Goal: Task Accomplishment & Management: Manage account settings

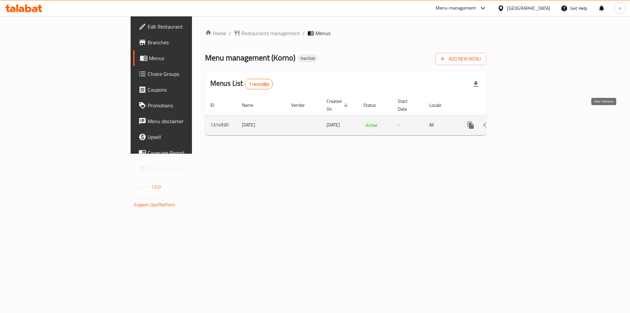
click at [526, 117] on link "enhanced table" at bounding box center [518, 125] width 16 height 16
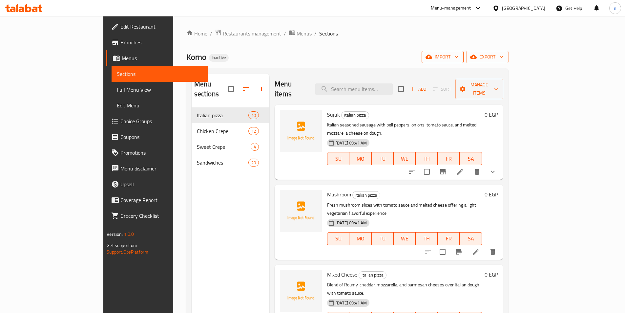
click at [460, 55] on icon "button" at bounding box center [456, 57] width 7 height 7
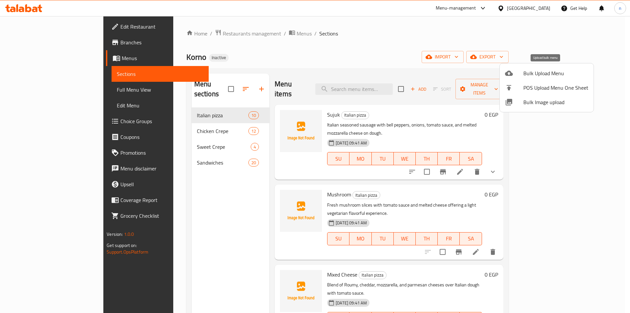
click at [534, 73] on span "Bulk Upload Menu" at bounding box center [556, 73] width 65 height 8
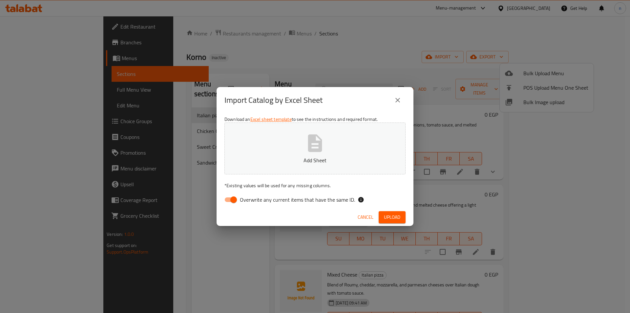
click at [225, 200] on input "Overwrite any current items that have the same ID." at bounding box center [233, 199] width 37 height 12
checkbox input "false"
click at [396, 216] on span "Upload" at bounding box center [392, 217] width 16 height 8
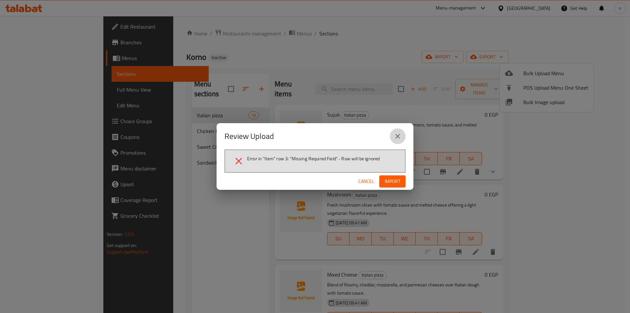
click at [398, 135] on icon "close" at bounding box center [398, 136] width 8 height 8
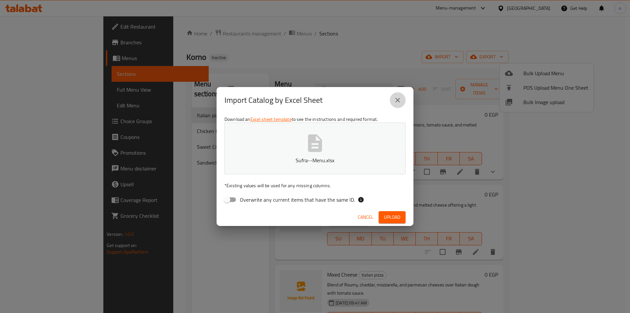
click at [399, 102] on icon "close" at bounding box center [398, 100] width 5 height 5
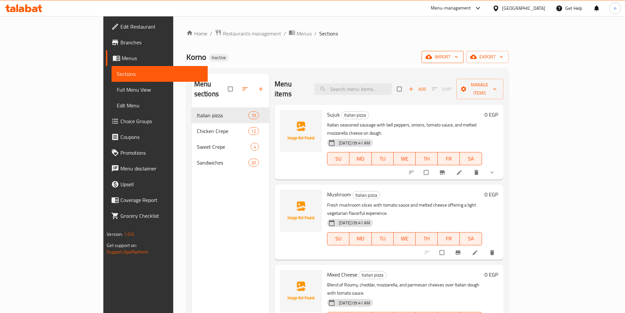
click at [464, 56] on button "import" at bounding box center [443, 57] width 42 height 12
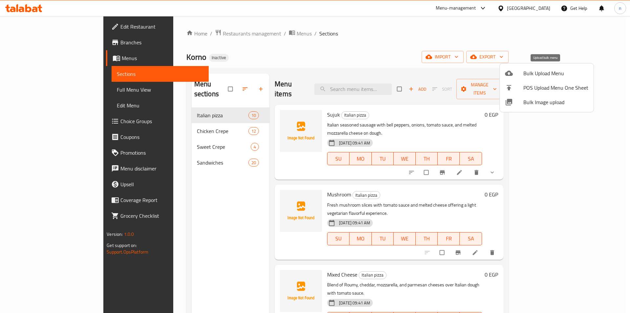
click at [529, 75] on span "Bulk Upload Menu" at bounding box center [556, 73] width 65 height 8
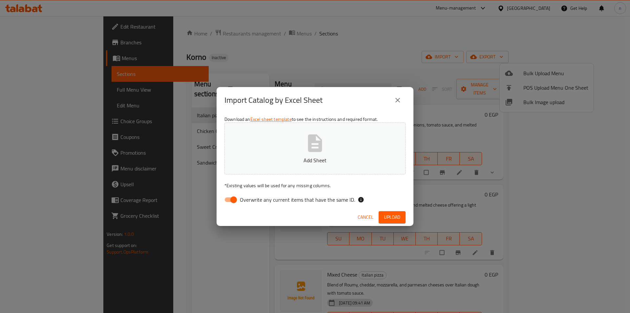
click at [227, 199] on input "Overwrite any current items that have the same ID." at bounding box center [233, 199] width 37 height 12
checkbox input "false"
click at [390, 216] on span "Upload" at bounding box center [392, 217] width 16 height 8
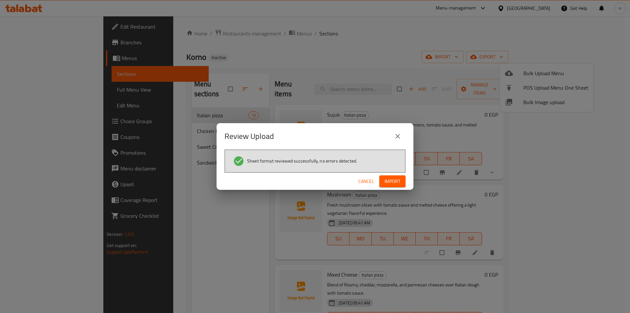
click at [399, 181] on span "Import" at bounding box center [393, 181] width 16 height 8
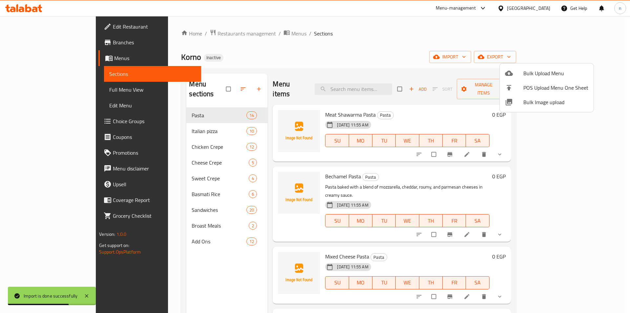
click at [30, 90] on div at bounding box center [315, 156] width 630 height 313
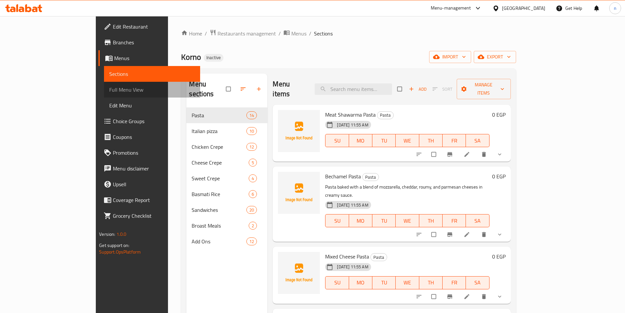
click at [109, 86] on span "Full Menu View" at bounding box center [152, 90] width 86 height 8
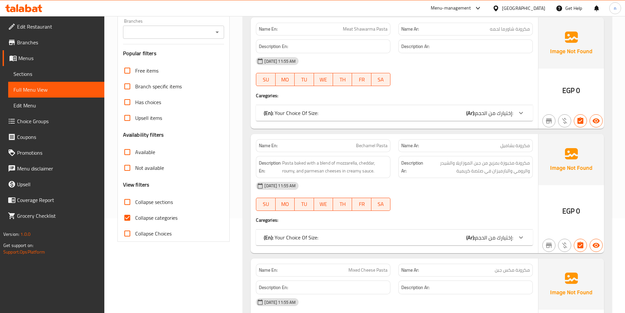
scroll to position [98, 0]
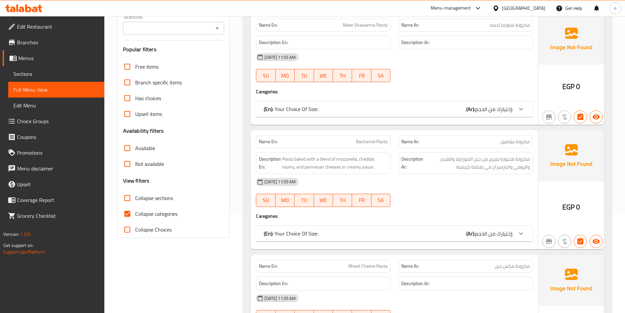
click at [127, 217] on input "Collapse categories" at bounding box center [127, 214] width 16 height 16
checkbox input "false"
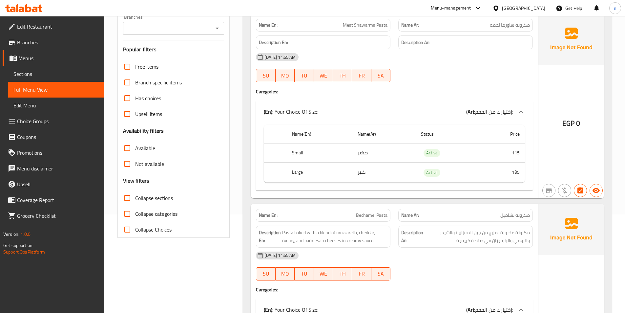
click at [128, 197] on input "Collapse sections" at bounding box center [127, 198] width 16 height 16
checkbox input "true"
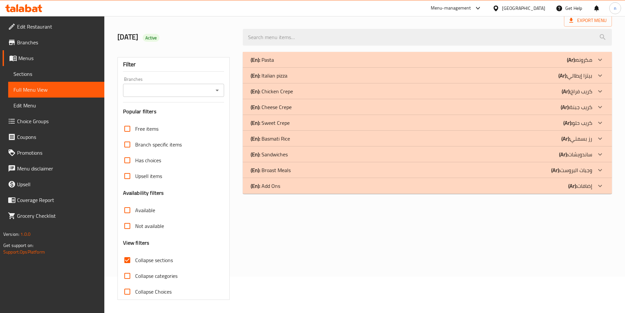
scroll to position [36, 0]
click at [353, 183] on div "(En): Add Ons (Ar): إضافات" at bounding box center [422, 186] width 342 height 8
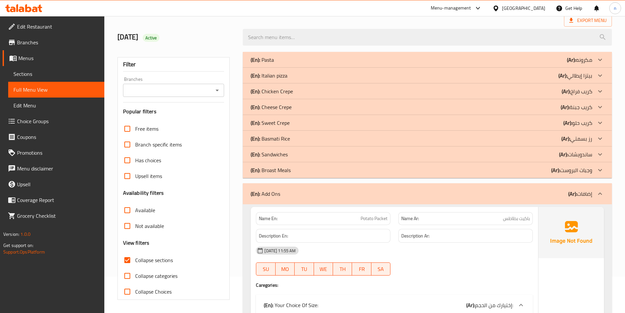
click at [341, 171] on div "(En): Broast Meals (Ar): وجبات البروست" at bounding box center [422, 170] width 342 height 8
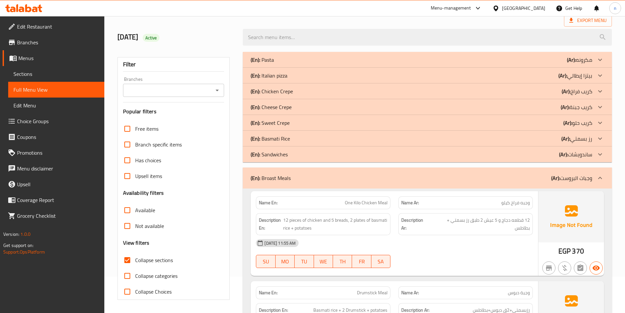
click at [312, 138] on div "(En): Basmati Rice (Ar): رز بسمتي" at bounding box center [422, 139] width 342 height 8
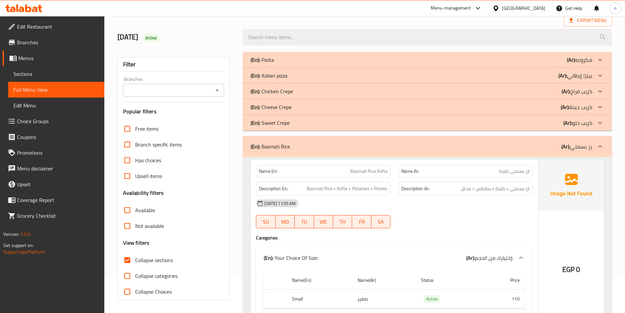
click at [306, 104] on div "(En): Cheese Crepe (Ar): كريب جبنة" at bounding box center [422, 107] width 342 height 8
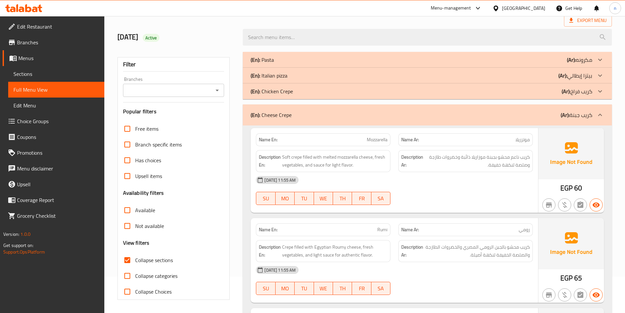
click at [315, 88] on div "(En): Chicken Crepe (Ar): كريب فراخ" at bounding box center [422, 91] width 342 height 8
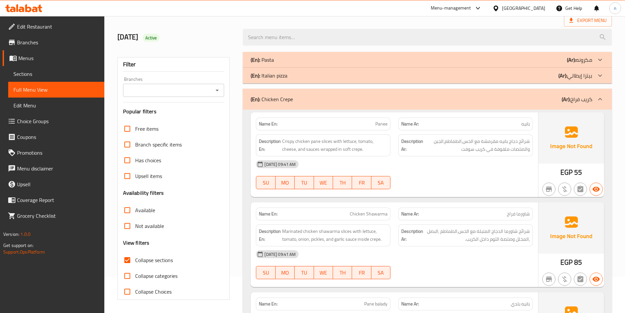
click at [319, 56] on div "(En): Pasta (Ar): مكرونه" at bounding box center [422, 60] width 342 height 8
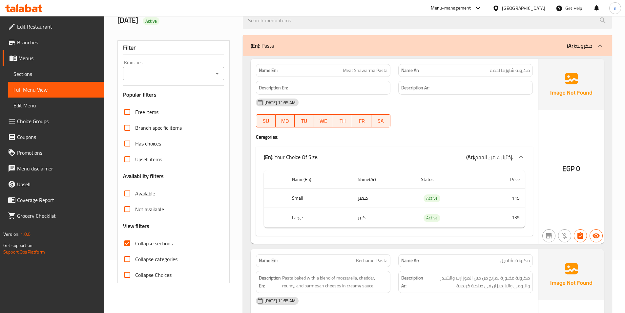
scroll to position [69, 0]
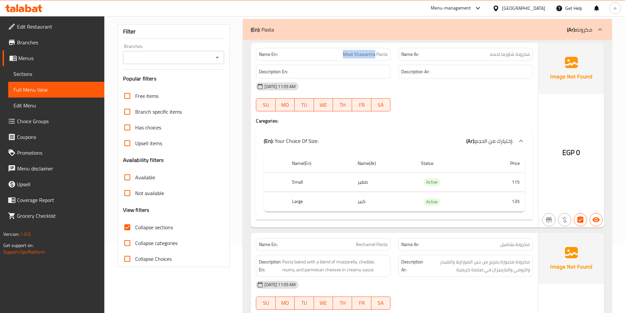
drag, startPoint x: 340, startPoint y: 53, endPoint x: 375, endPoint y: 58, distance: 35.5
click at [375, 58] on p "Name En: Meat Shawarma Pasta" at bounding box center [323, 54] width 129 height 7
copy span "Meat Shawarma"
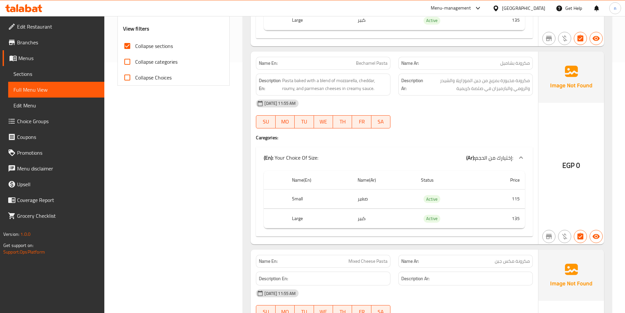
scroll to position [266, 0]
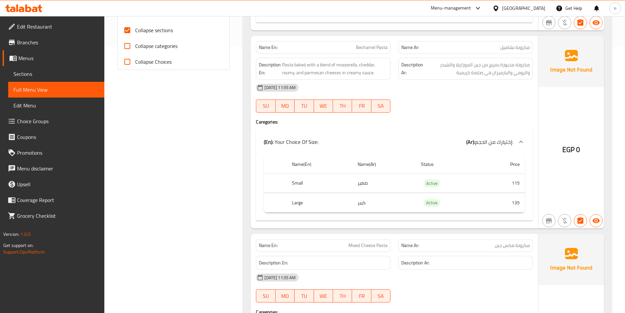
click at [360, 47] on span "Bechamel Pasta" at bounding box center [372, 47] width 32 height 7
copy span "Bechamel"
click at [348, 46] on p "Name En: Bechamel Pasta" at bounding box center [323, 47] width 129 height 7
click at [374, 48] on span "Bechamel Pasta" at bounding box center [372, 47] width 32 height 7
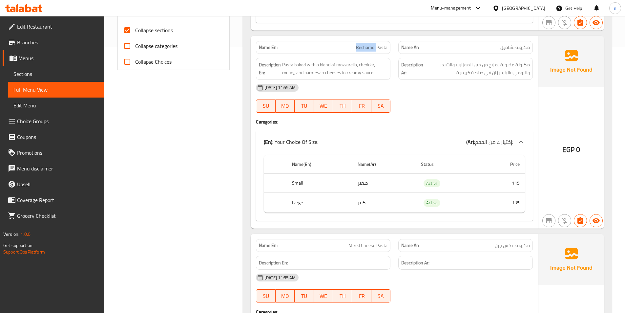
click at [374, 48] on span "Bechamel Pasta" at bounding box center [372, 47] width 32 height 7
copy span "Bechamel Pasta"
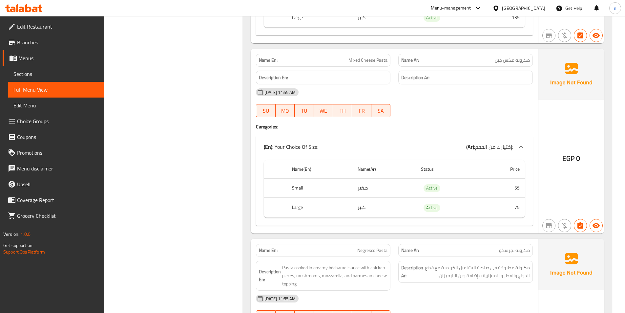
scroll to position [463, 0]
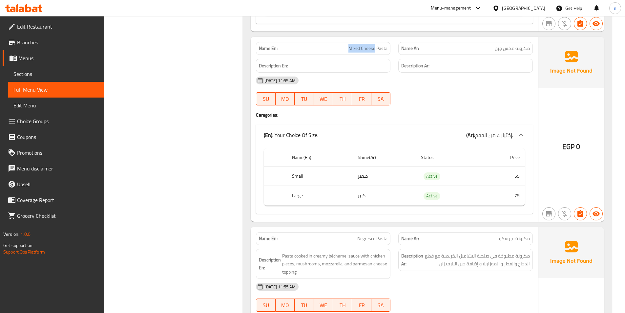
drag, startPoint x: 376, startPoint y: 48, endPoint x: 347, endPoint y: 50, distance: 28.3
click at [347, 50] on p "Name En: Mixed Cheese Pasta" at bounding box center [323, 48] width 129 height 7
copy span "Mixed Cheese"
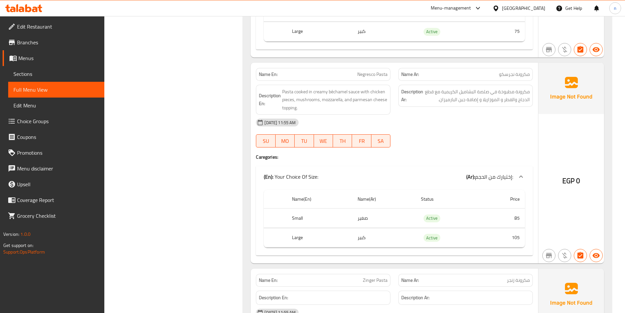
scroll to position [660, 0]
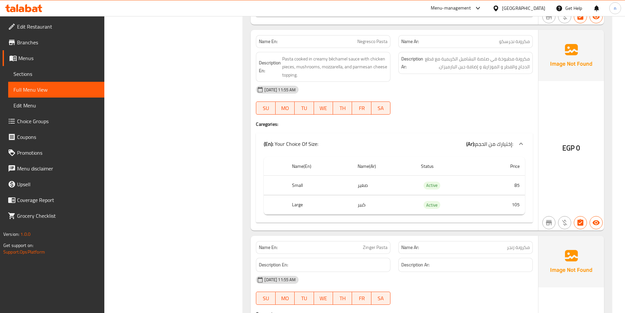
click at [364, 39] on span "Negresco Pasta" at bounding box center [372, 41] width 30 height 7
copy span "Negresco"
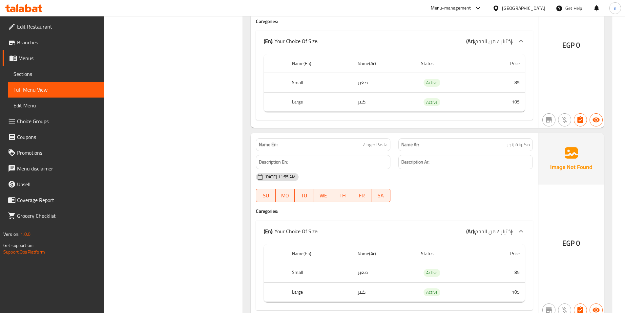
scroll to position [857, 0]
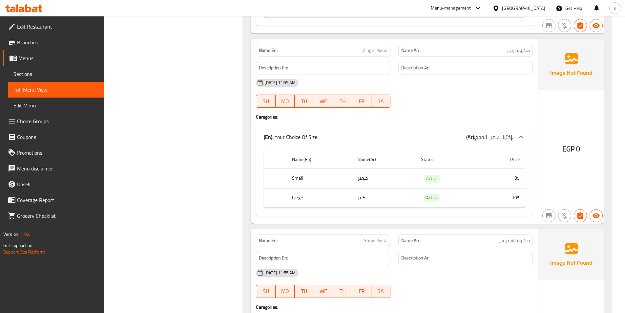
click at [371, 51] on span "Zinger Pasta" at bounding box center [375, 50] width 25 height 7
copy span "Zinger"
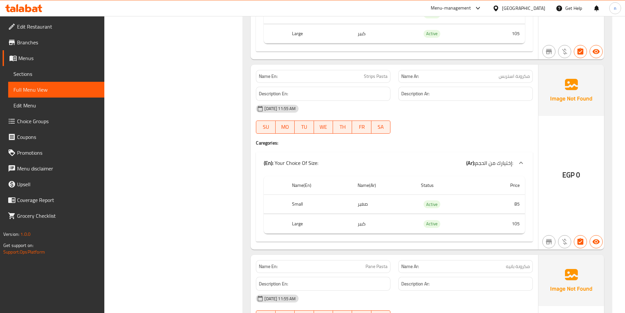
scroll to position [1054, 0]
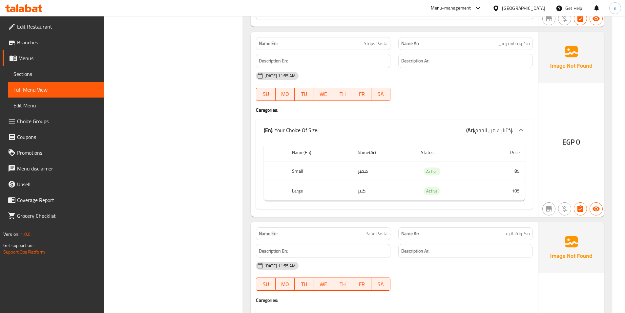
click at [369, 46] on span "Strips Pasta" at bounding box center [376, 43] width 24 height 7
copy span "Strips"
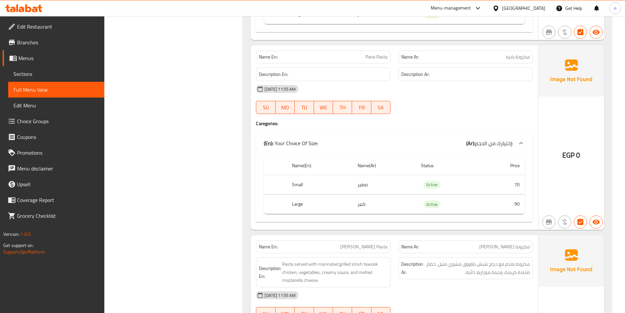
scroll to position [1251, 0]
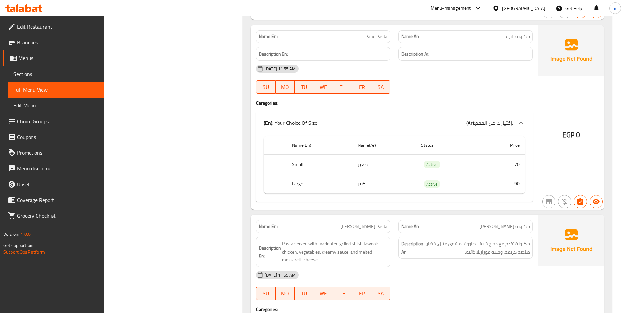
click at [369, 36] on span "Pane Pasta" at bounding box center [377, 36] width 22 height 7
copy span "Pane"
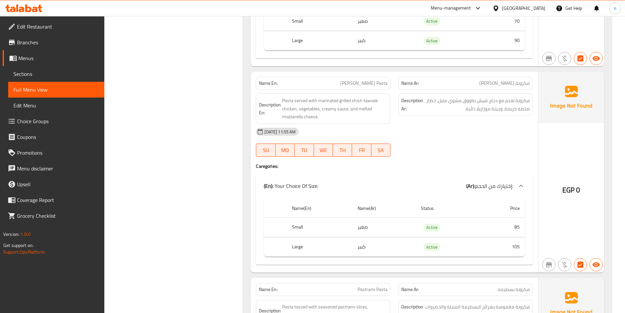
scroll to position [1415, 0]
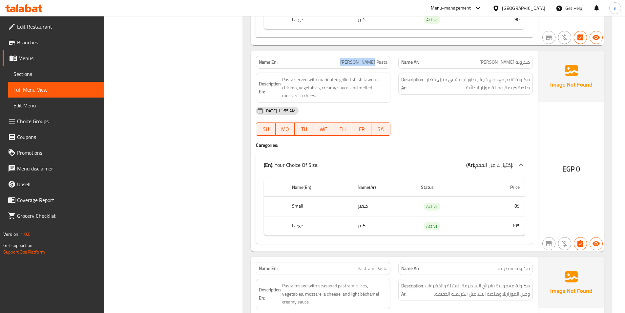
drag, startPoint x: 376, startPoint y: 62, endPoint x: 341, endPoint y: 63, distance: 34.8
click at [341, 63] on p "Name En: Shish Tawook Pasta" at bounding box center [323, 62] width 129 height 7
copy span "Shish Tawook"
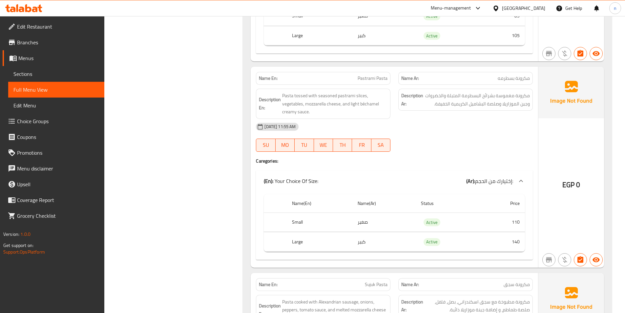
scroll to position [1612, 0]
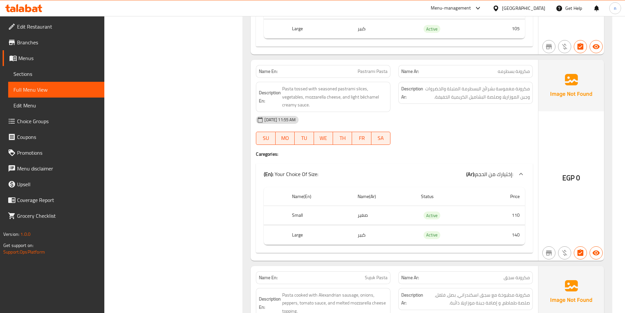
click at [362, 71] on span "Pastrami Pasta" at bounding box center [373, 71] width 30 height 7
copy span "Pastrami"
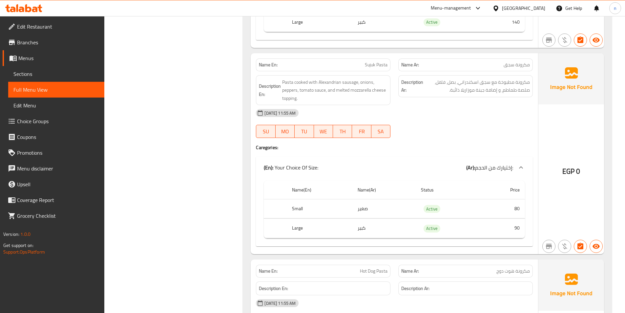
scroll to position [1842, 0]
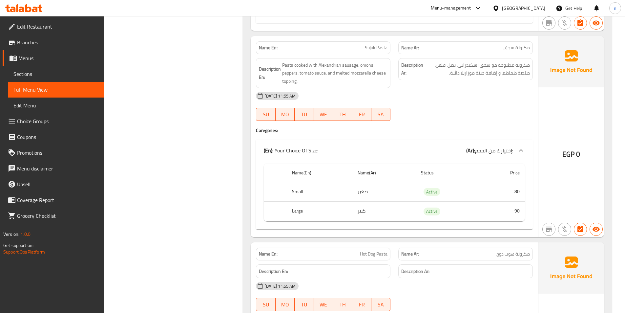
click at [369, 45] on span "Sujuk Pasta" at bounding box center [376, 47] width 23 height 7
click at [348, 65] on span "Pasta cooked with Alexandrian sausage, onions, peppers, tomato sauce, and melte…" at bounding box center [334, 73] width 105 height 24
click at [368, 47] on span "Sujuk Pasta" at bounding box center [376, 47] width 23 height 7
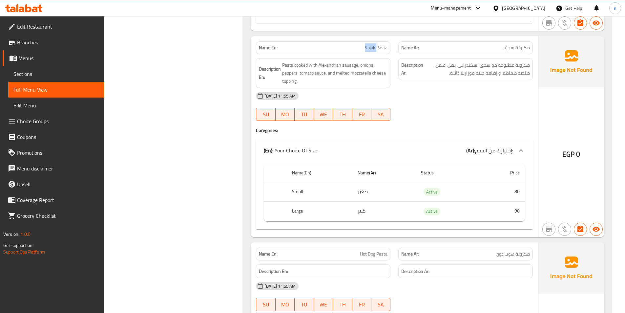
click at [368, 47] on span "Sujuk Pasta" at bounding box center [376, 47] width 23 height 7
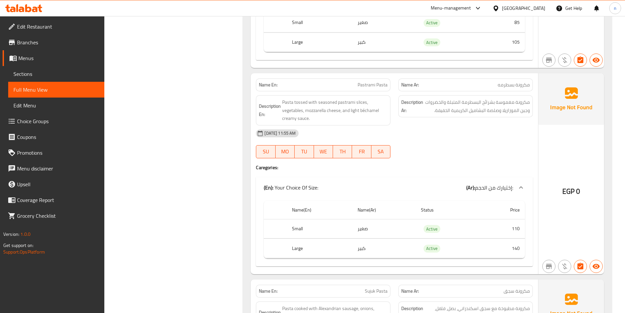
scroll to position [1579, 0]
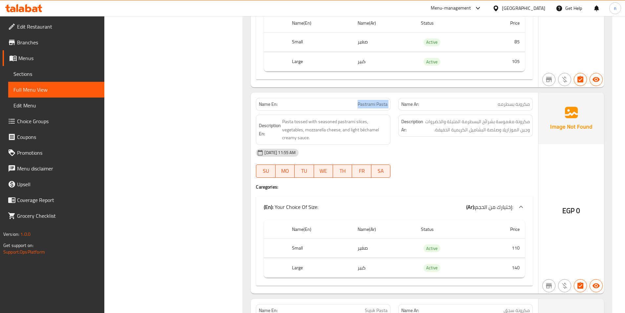
drag, startPoint x: 354, startPoint y: 102, endPoint x: 398, endPoint y: 104, distance: 44.0
click at [398, 104] on div "Name En: Pastrami Pasta Name Ar: مكرونة بسطرمه" at bounding box center [394, 104] width 285 height 21
click at [361, 106] on span "Pastrami Pasta" at bounding box center [373, 104] width 30 height 7
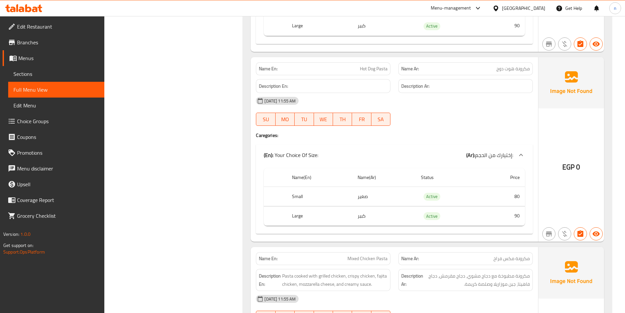
scroll to position [2039, 0]
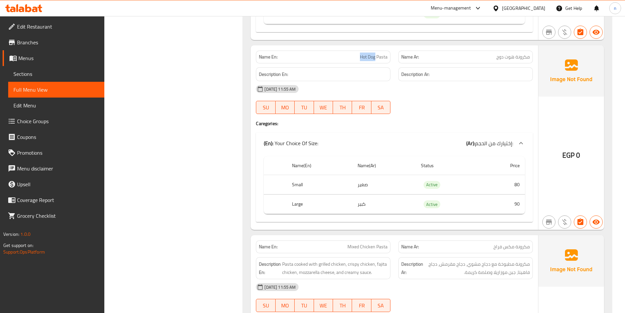
drag, startPoint x: 375, startPoint y: 58, endPoint x: 348, endPoint y: 60, distance: 27.6
click at [348, 60] on p "Name En: Hot Dog Pasta" at bounding box center [323, 57] width 129 height 7
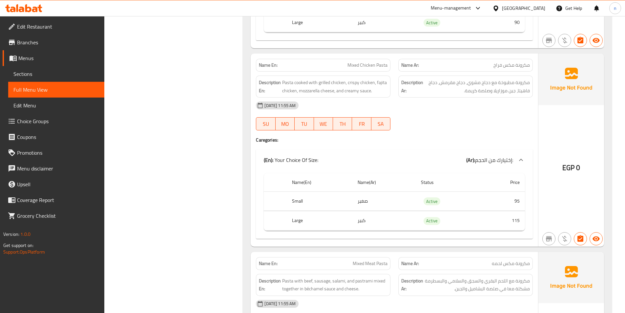
scroll to position [2236, 0]
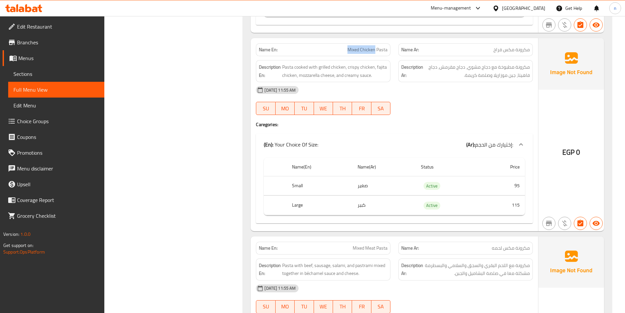
drag, startPoint x: 347, startPoint y: 48, endPoint x: 376, endPoint y: 53, distance: 29.2
click at [376, 53] on p "Name En: Mixed Chicken Pasta" at bounding box center [323, 49] width 129 height 7
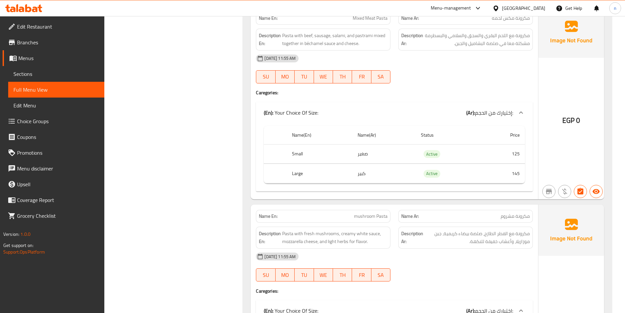
scroll to position [2433, 0]
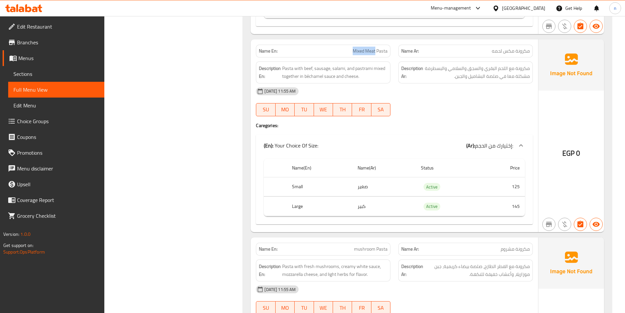
drag, startPoint x: 376, startPoint y: 51, endPoint x: 350, endPoint y: 54, distance: 26.0
click at [350, 54] on p "Name En: Mixed Meat Pasta" at bounding box center [323, 51] width 129 height 7
click at [342, 55] on div "Name En: Mixed Meat Pasta" at bounding box center [323, 51] width 135 height 13
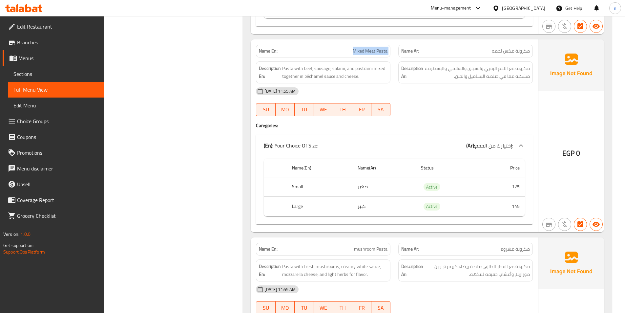
click at [366, 51] on span "Mixed Meat Pasta" at bounding box center [370, 51] width 35 height 7
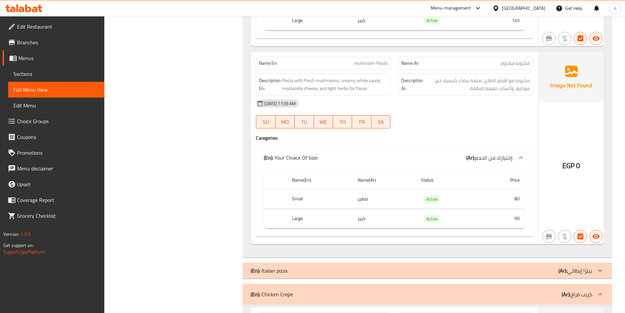
scroll to position [2630, 0]
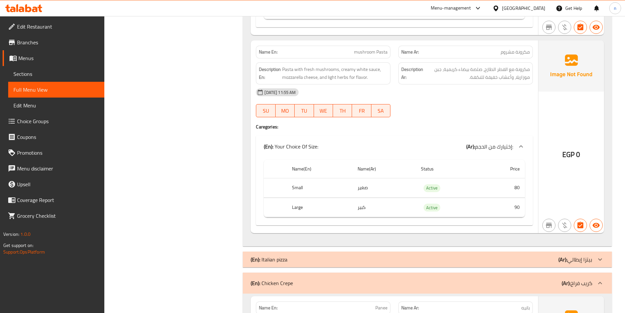
click at [364, 50] on span "mushroom Pasta" at bounding box center [370, 52] width 33 height 7
drag, startPoint x: 387, startPoint y: 52, endPoint x: 335, endPoint y: 52, distance: 51.9
click at [335, 52] on p "Name En: mushroom Pasta" at bounding box center [323, 52] width 129 height 7
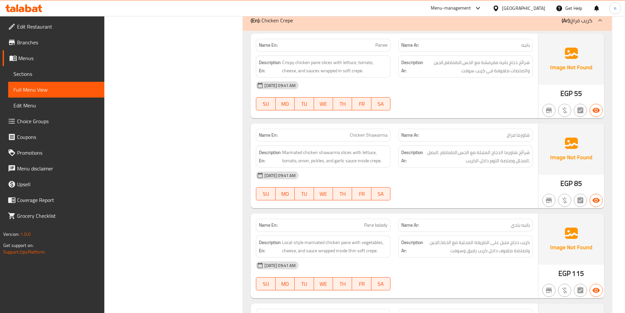
scroll to position [2859, 0]
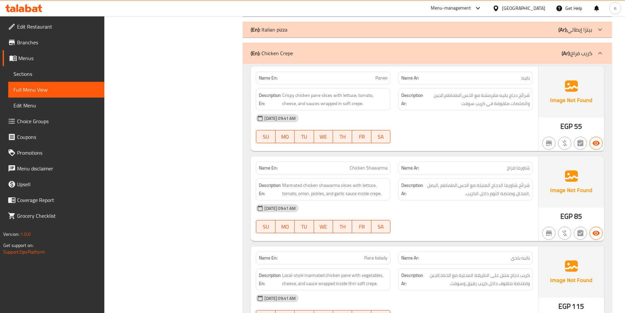
drag, startPoint x: 342, startPoint y: 50, endPoint x: 187, endPoint y: 79, distance: 158.0
click at [342, 50] on div "(En): Chicken Crepe (Ar): كريب فراخ" at bounding box center [422, 53] width 342 height 8
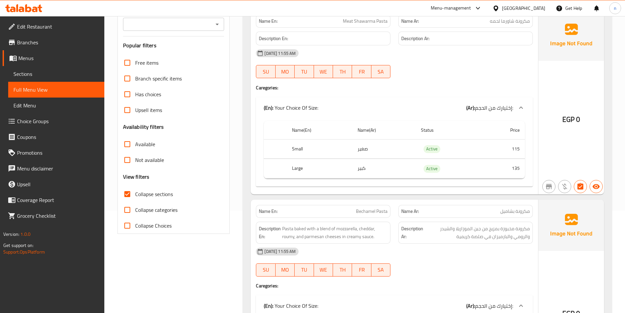
scroll to position [0, 0]
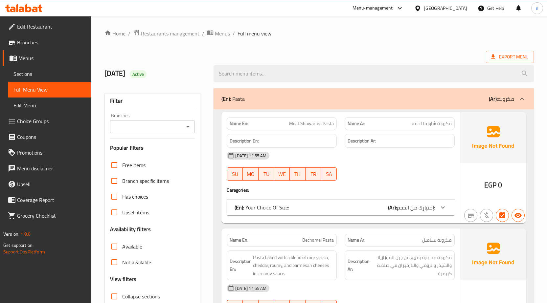
click at [18, 73] on span "Sections" at bounding box center [49, 74] width 73 height 8
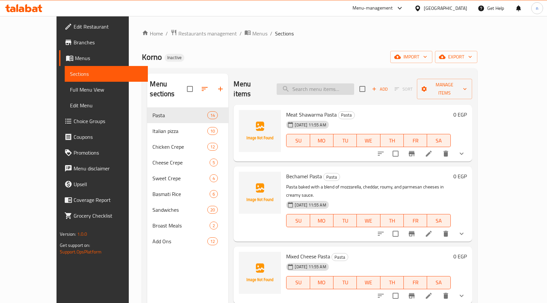
click at [319, 83] on input "search" at bounding box center [314, 88] width 77 height 11
paste input "Bechamel Pasta"
type input "Bechamel Pasta"
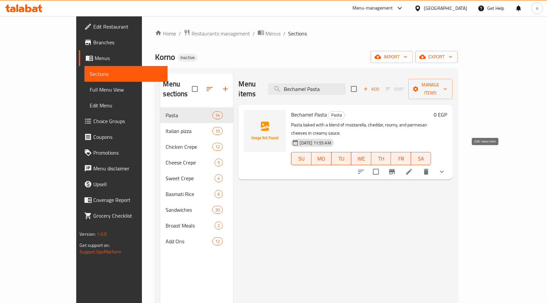
click at [413, 168] on icon at bounding box center [409, 172] width 8 height 8
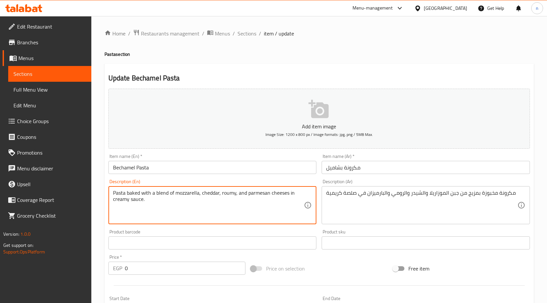
drag, startPoint x: 152, startPoint y: 203, endPoint x: 109, endPoint y: 192, distance: 44.2
click at [109, 192] on div "Pasta baked with a blend of mozzarella, cheddar, roumy, and parmesan cheeses in…" at bounding box center [212, 205] width 208 height 38
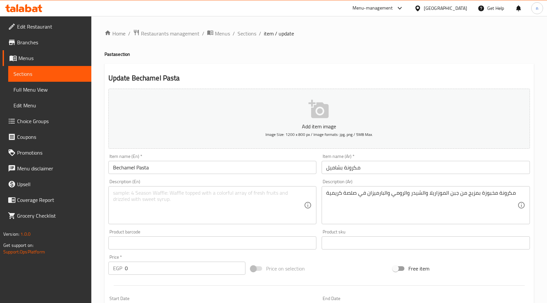
drag, startPoint x: 324, startPoint y: 194, endPoint x: 491, endPoint y: 195, distance: 167.1
click at [491, 195] on div "مكرونة مخبوزة بمزيج من جبن الموزاريلا والشيدر والرومي والبارميزان في صلصة كريمي…" at bounding box center [425, 205] width 208 height 38
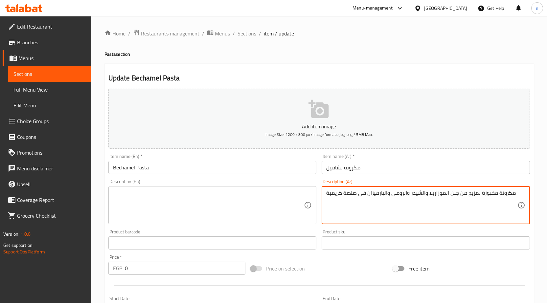
click at [491, 195] on textarea "مكرونة مخبوزة بمزيج من جبن الموزاريلا والشيدر والرومي والبارميزان في صلصة كريمية" at bounding box center [421, 205] width 191 height 31
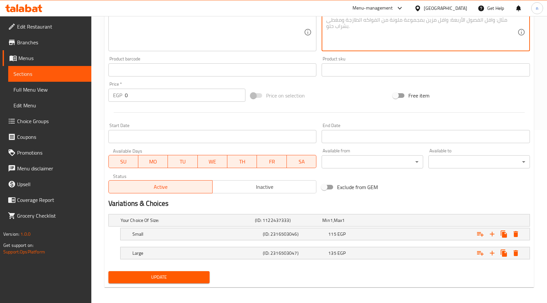
scroll to position [176, 0]
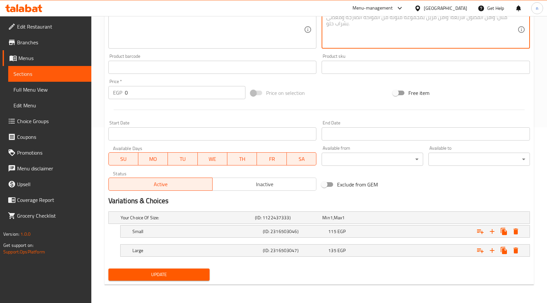
click at [177, 273] on span "Update" at bounding box center [159, 274] width 91 height 8
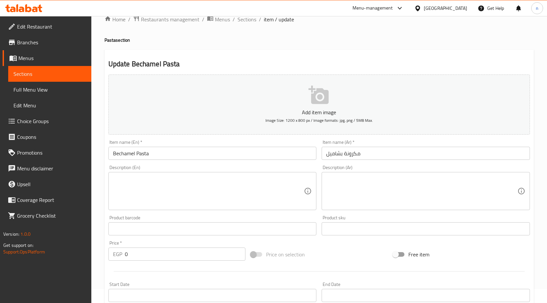
scroll to position [0, 0]
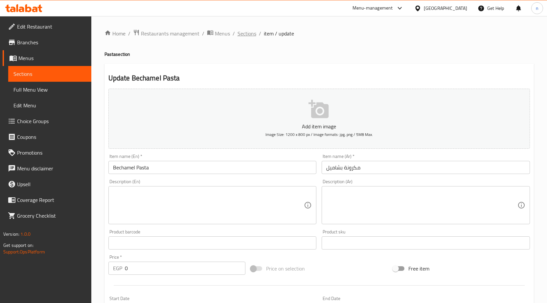
click at [243, 33] on span "Sections" at bounding box center [246, 34] width 19 height 8
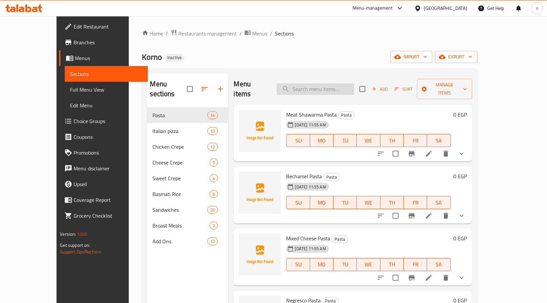
click at [318, 83] on input "search" at bounding box center [314, 88] width 77 height 11
paste input "Pastrami Pasta"
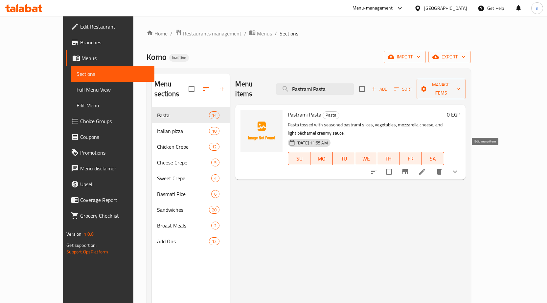
type input "Pastrami Pasta"
click at [426, 168] on icon at bounding box center [422, 172] width 8 height 8
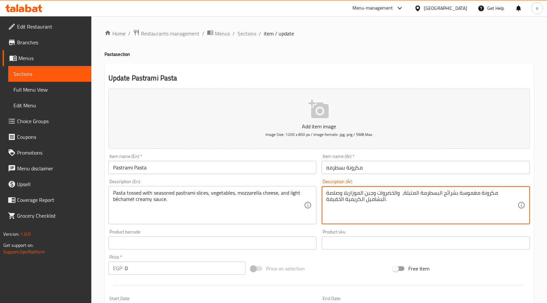
click at [418, 193] on textarea "مكرونة مغموسة بشرائح البسطرمة المتبلة، والخضروات وجبن الموزاريلا وصلصة البشاميل…" at bounding box center [421, 205] width 191 height 31
click at [397, 193] on textarea "مكرونة مغموسة بشرائح البسطرمة المتبلة، الخضروات وجبن الموزاريلا وصلصة البشاميل …" at bounding box center [421, 205] width 191 height 31
click at [393, 192] on textarea "مكرونة مغموسة بشرائح البسطرمة المتبلة، الخضروات، وجبن الموزاريلا وصلصة البشاميل…" at bounding box center [421, 205] width 191 height 31
click at [364, 193] on textarea "مكرونة مغموسة بشرائح البسطرمة المتبلة، الخضروات، جبن الموزاريلا وصلصة البشاميل …" at bounding box center [421, 205] width 191 height 31
click at [362, 195] on textarea "مكرونة مغموسة بشرائح البسطرمة المتبلة، الخضروات، جبن الموزاريلا، وصلصة البشاميل…" at bounding box center [421, 205] width 191 height 31
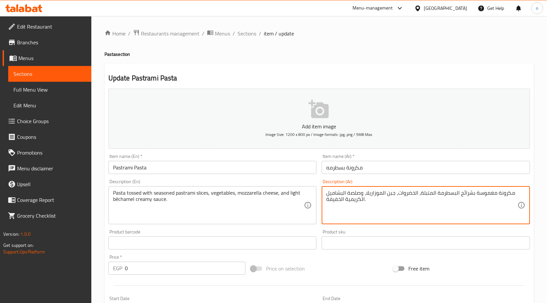
scroll to position [176, 0]
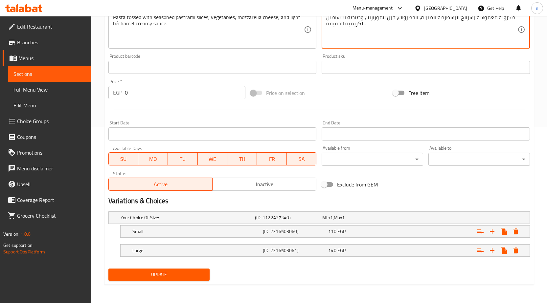
type textarea "مكرونة مغموسة بشرائح البسطرمة المتبلة، الخضروات، جبن الموزاريلا، وصلصة البشاميل…"
click at [175, 275] on span "Update" at bounding box center [159, 274] width 91 height 8
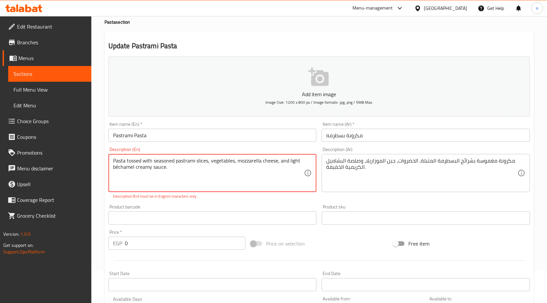
scroll to position [11, 0]
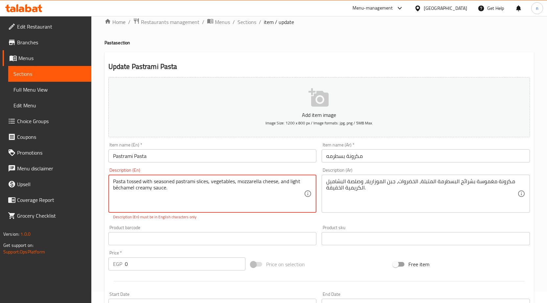
click at [117, 187] on textarea "Pasta tossed with seasoned pastrami slices, vegetables, mozzarella cheese, and …" at bounding box center [208, 193] width 191 height 31
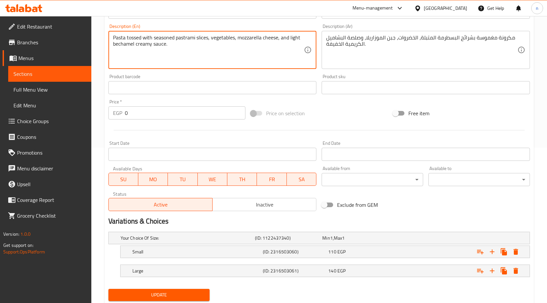
scroll to position [176, 0]
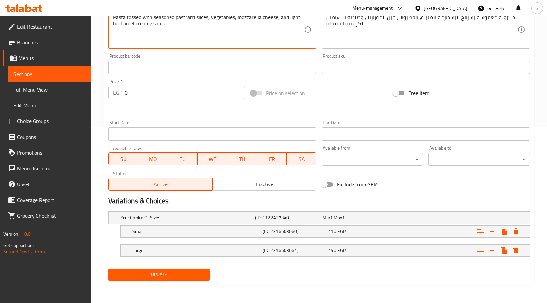
type textarea "Pasta tossed with seasoned pastrami slices, vegetables, mozzarella cheese, and …"
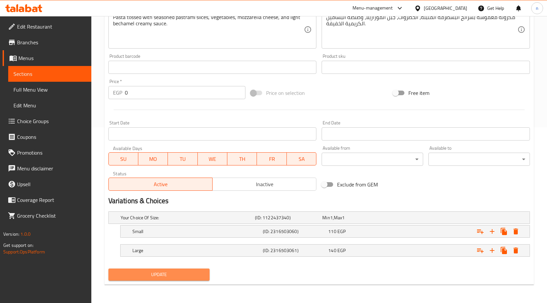
click at [173, 274] on span "Update" at bounding box center [159, 274] width 91 height 8
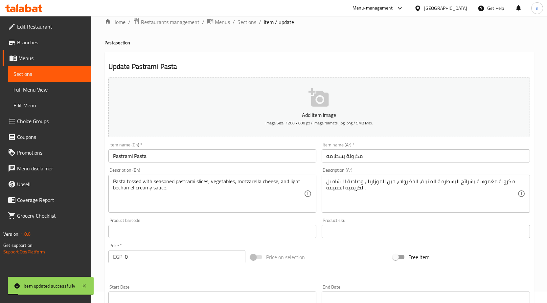
scroll to position [0, 0]
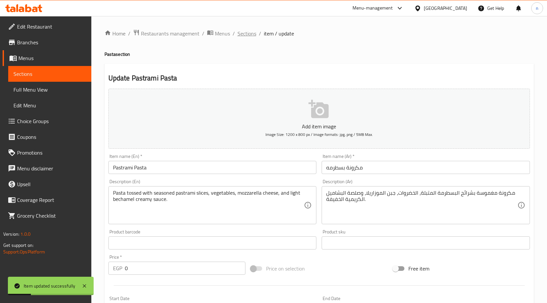
click at [246, 34] on span "Sections" at bounding box center [246, 34] width 19 height 8
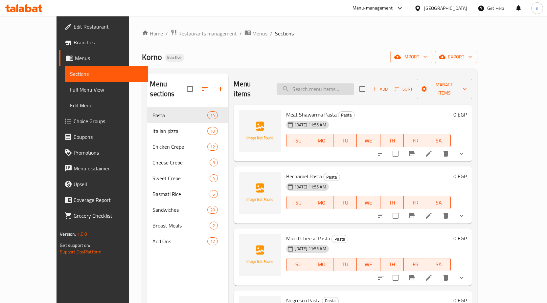
click at [312, 83] on input "search" at bounding box center [314, 88] width 77 height 11
paste input "Mixed Meat Pasta"
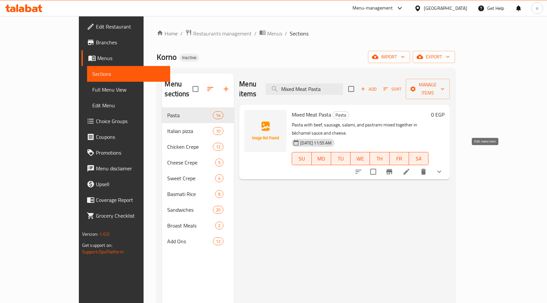
type input "Mixed Meat Pasta"
click at [410, 168] on icon at bounding box center [406, 172] width 8 height 8
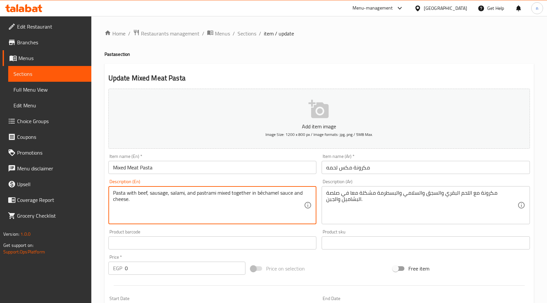
drag, startPoint x: 123, startPoint y: 201, endPoint x: 107, endPoint y: 191, distance: 18.4
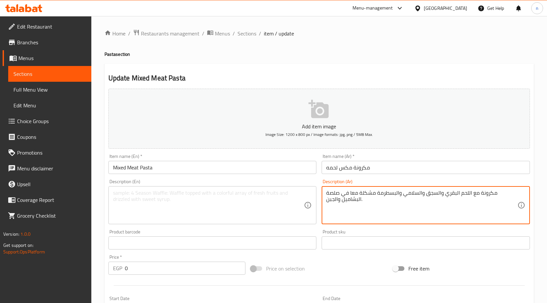
drag, startPoint x: 332, startPoint y: 201, endPoint x: 516, endPoint y: 195, distance: 184.9
click at [217, 195] on textarea at bounding box center [208, 205] width 191 height 31
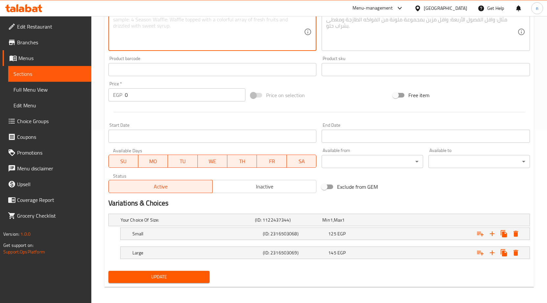
scroll to position [176, 0]
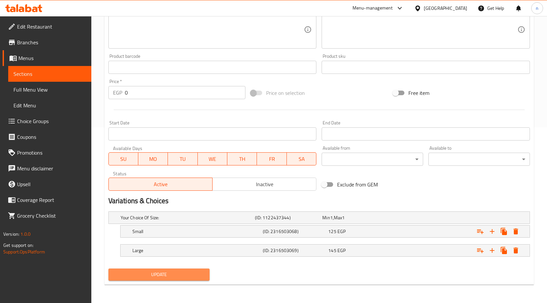
click at [161, 276] on span "Update" at bounding box center [159, 274] width 91 height 8
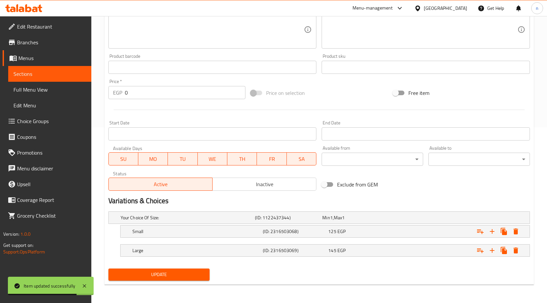
scroll to position [0, 0]
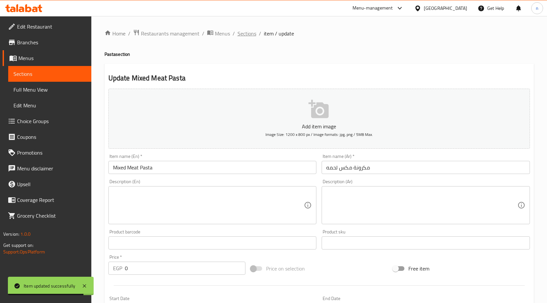
click at [243, 36] on span "Sections" at bounding box center [246, 34] width 19 height 8
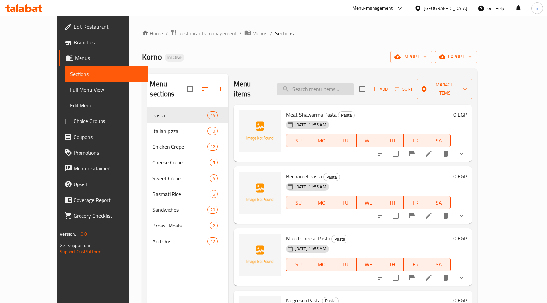
click at [325, 84] on input "search" at bounding box center [314, 88] width 77 height 11
paste input "mushroom Pasta"
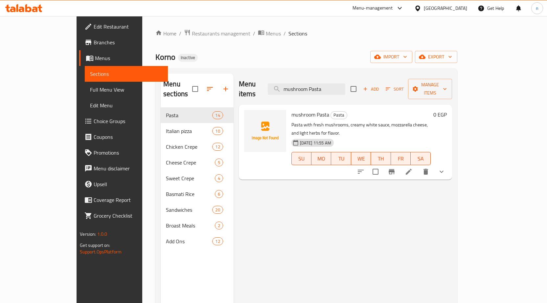
type input "mushroom Pasta"
click at [418, 166] on li at bounding box center [408, 172] width 18 height 12
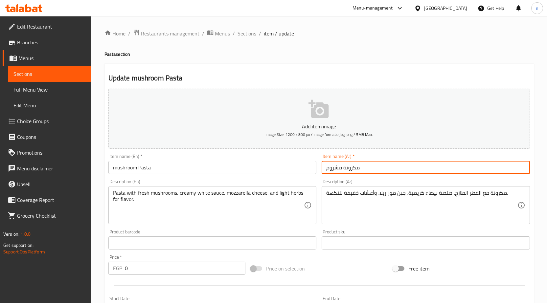
drag, startPoint x: 341, startPoint y: 168, endPoint x: 322, endPoint y: 169, distance: 19.0
click at [322, 169] on input "مكرونة مشروم" at bounding box center [425, 167] width 208 height 13
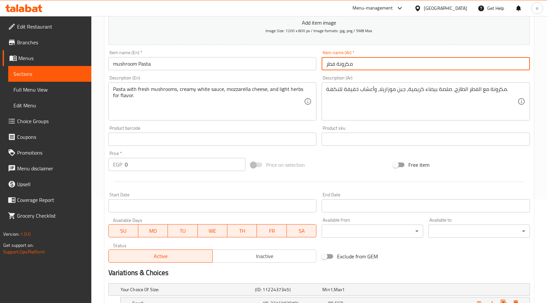
scroll to position [176, 0]
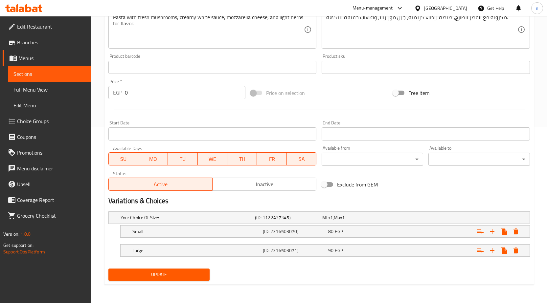
type input "مكرونة فطر"
click at [171, 271] on span "Update" at bounding box center [159, 274] width 91 height 8
click at [25, 74] on span "Sections" at bounding box center [49, 74] width 73 height 8
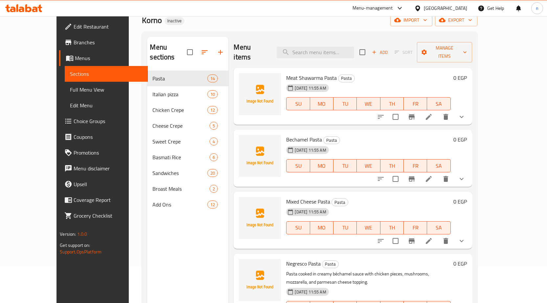
scroll to position [26, 0]
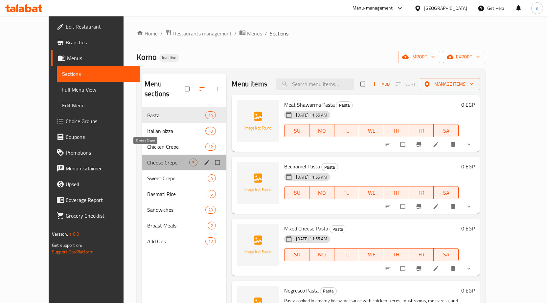
click at [147, 159] on span "Cheese Crepe" at bounding box center [168, 163] width 42 height 8
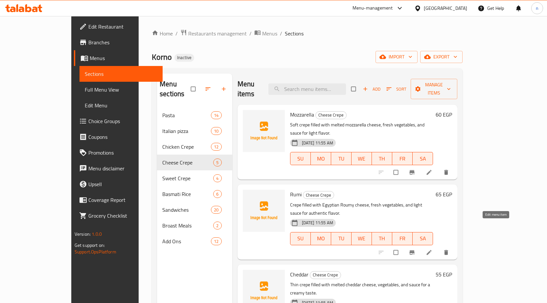
click at [432, 249] on icon at bounding box center [428, 252] width 7 height 7
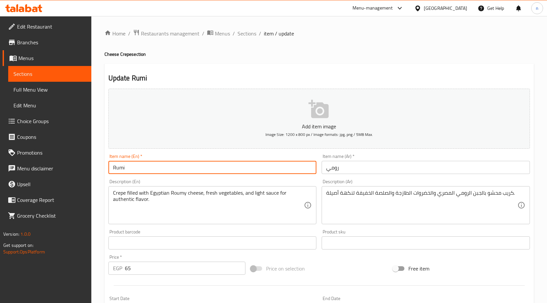
drag, startPoint x: 121, startPoint y: 168, endPoint x: 99, endPoint y: 169, distance: 22.0
click at [99, 169] on div "Home / Restaurants management / Menus / Sections / item / update Cheese Crepe s…" at bounding box center [318, 240] width 455 height 448
drag, startPoint x: 127, startPoint y: 166, endPoint x: 101, endPoint y: 169, distance: 26.7
click at [101, 169] on div "Home / Restaurants management / Menus / Sections / item / update Cheese Crepe s…" at bounding box center [318, 240] width 455 height 448
paste input "oumy"
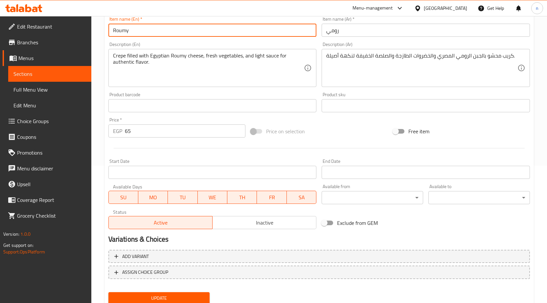
scroll to position [161, 0]
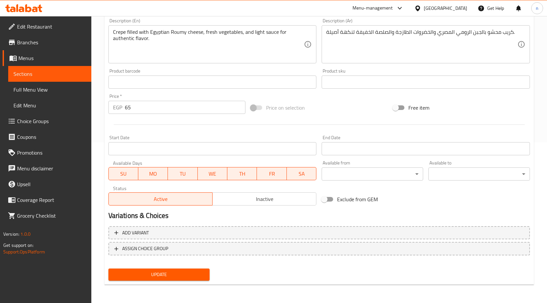
type input "Roumy"
click at [158, 273] on span "Update" at bounding box center [159, 274] width 91 height 8
click at [56, 73] on span "Sections" at bounding box center [49, 74] width 73 height 8
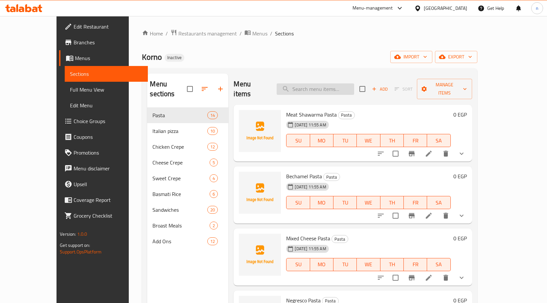
click at [329, 84] on input "search" at bounding box center [314, 88] width 77 height 11
paste input "Roumy"
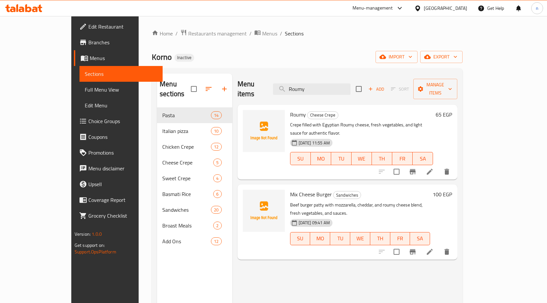
type input "Roumy"
click at [439, 166] on li at bounding box center [429, 172] width 18 height 12
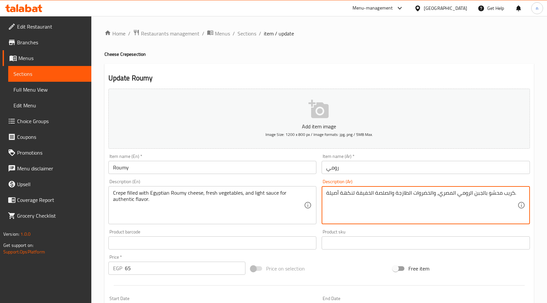
click at [431, 195] on textarea "كريب محشو بالجبن الرومي المصري، والخضروات الطازجة والصلصة الخفيفة لنكهة أصيلة." at bounding box center [421, 205] width 191 height 31
click at [394, 193] on textarea "كريب محشو بالجبن الرومي المصري، الخضروات الطازجة والصلصة الخفيفة لنكهة أصيلة." at bounding box center [421, 205] width 191 height 31
click at [391, 192] on textarea "كريب محشو بالجبن الرومي المصري، الخضروات الطازجة، والصلصة الخفيفة لنكهة أصيلة." at bounding box center [421, 205] width 191 height 31
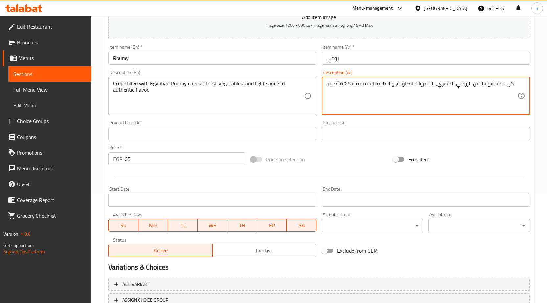
scroll to position [161, 0]
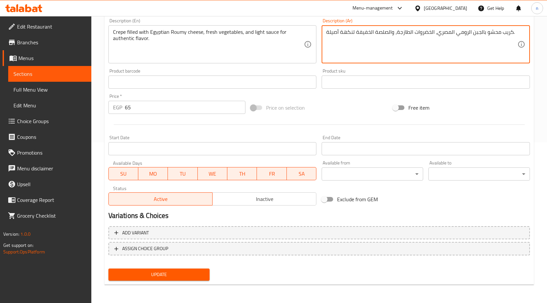
type textarea "كريب محشو بالجبن الرومي المصري، الخضروات الطازجة، والصلصة الخفيفة لنكهة أصيلة."
click at [161, 276] on span "Update" at bounding box center [159, 274] width 91 height 8
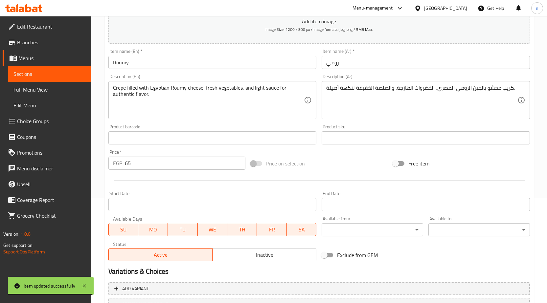
scroll to position [0, 0]
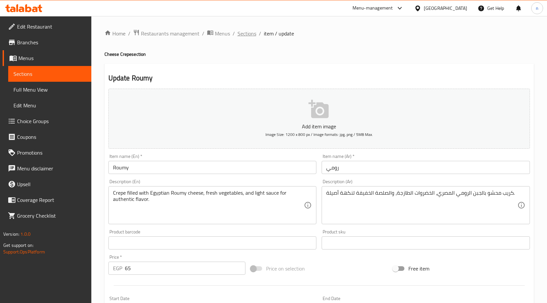
click at [246, 33] on span "Sections" at bounding box center [246, 34] width 19 height 8
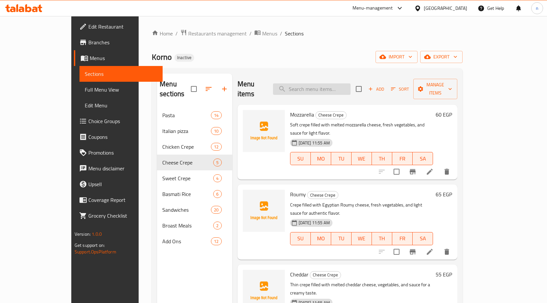
click at [332, 86] on input "search" at bounding box center [311, 88] width 77 height 11
paste input "Cheddar"
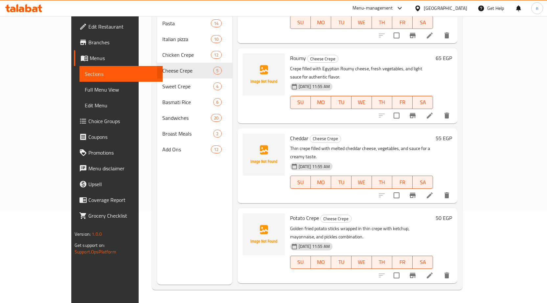
scroll to position [29, 0]
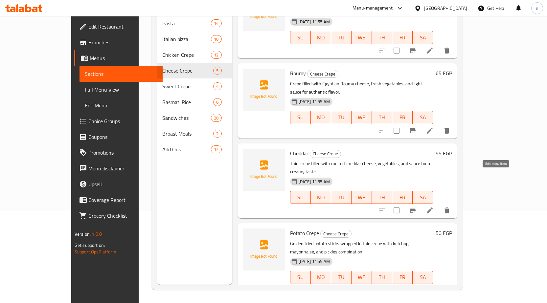
type input "Cheddar"
click at [433, 206] on icon at bounding box center [429, 210] width 8 height 8
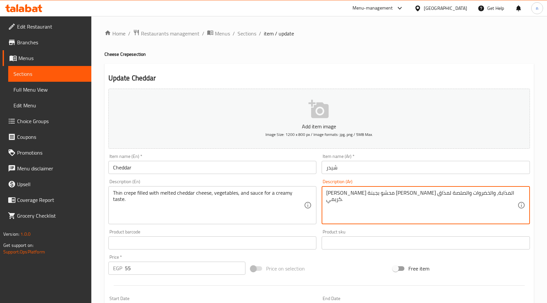
click at [399, 194] on textarea "كريب رفيع محشو بجبنة الشيدر المذابة، والخضروات والصلصة لمذاق كريمي." at bounding box center [421, 205] width 191 height 31
click at [378, 194] on textarea "كريب رفيع محشو بجبنة الشيدر المذابة، الخضروات والصلصة لمذاق كريمي." at bounding box center [421, 205] width 191 height 31
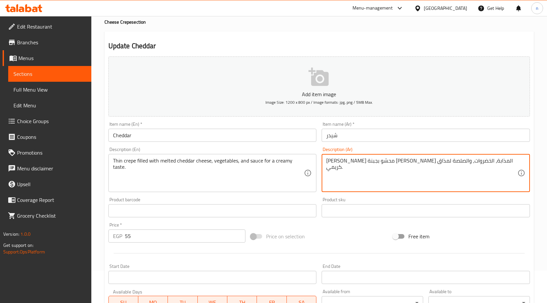
scroll to position [161, 0]
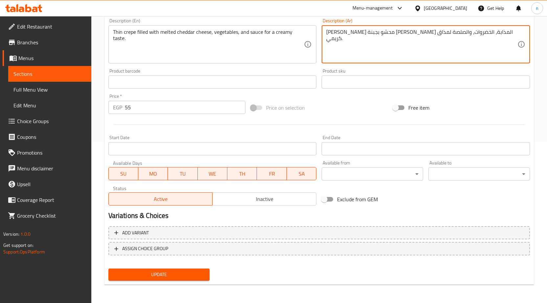
type textarea "[PERSON_NAME] محشو بجبنة [PERSON_NAME] المذابة، الخضروات، والصلصة لمذاق كريمي."
click at [182, 276] on span "Update" at bounding box center [159, 274] width 91 height 8
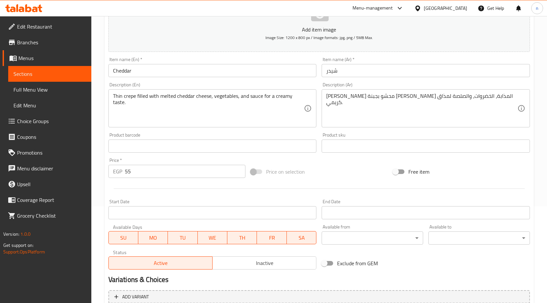
scroll to position [0, 0]
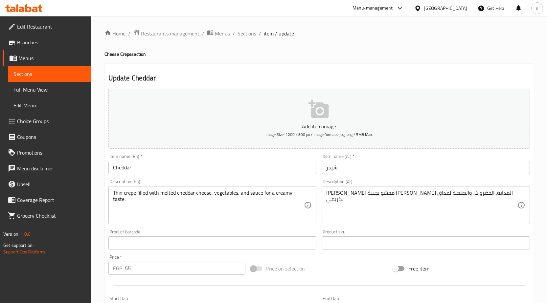
click at [252, 34] on span "Sections" at bounding box center [246, 34] width 19 height 8
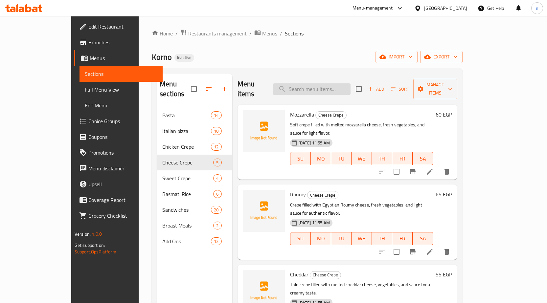
click at [336, 84] on input "search" at bounding box center [311, 88] width 77 height 11
paste input "Basmati Rice Liver"
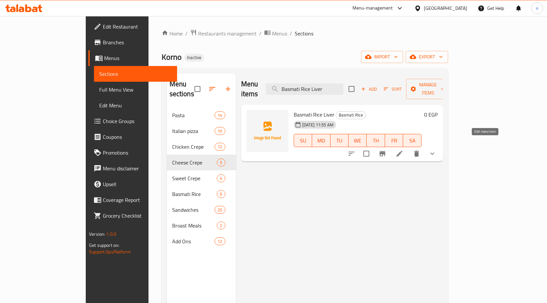
type input "Basmati Rice Liver"
click at [402, 151] on icon at bounding box center [399, 154] width 6 height 6
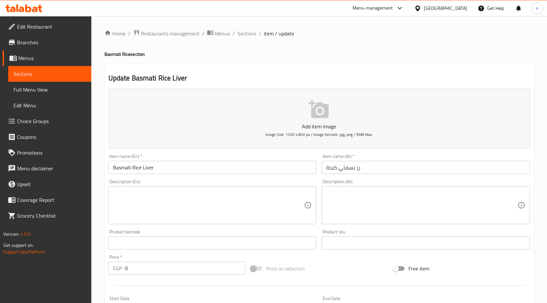
click at [359, 169] on input "رز بسمتي كبدة" at bounding box center [425, 167] width 208 height 13
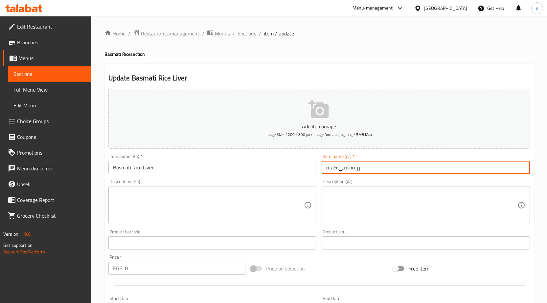
click at [327, 168] on input "رز بسمتي كبدة" at bounding box center [425, 167] width 208 height 13
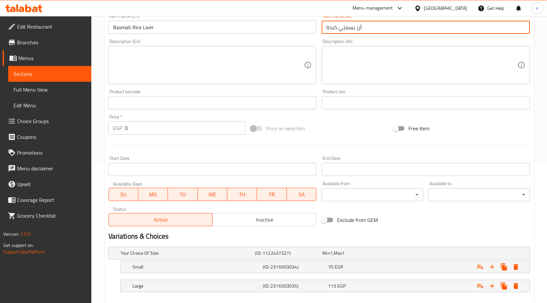
scroll to position [176, 0]
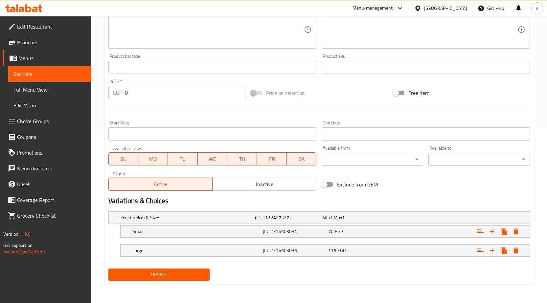
type input "أرز بسمتي كبدة"
click at [174, 276] on span "Update" at bounding box center [159, 274] width 91 height 8
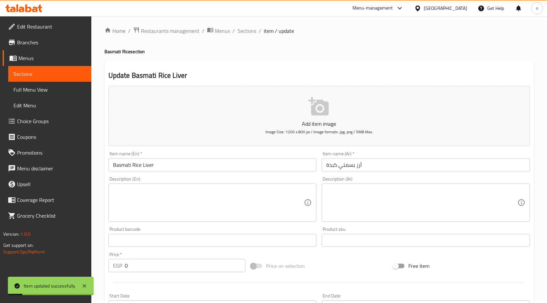
scroll to position [0, 0]
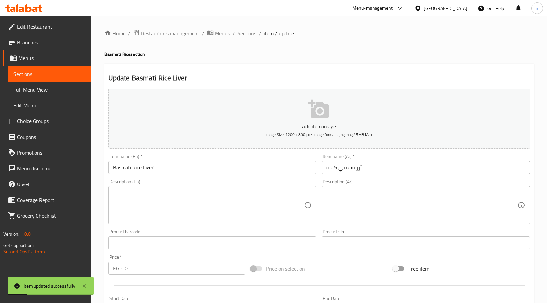
click at [245, 34] on span "Sections" at bounding box center [246, 34] width 19 height 8
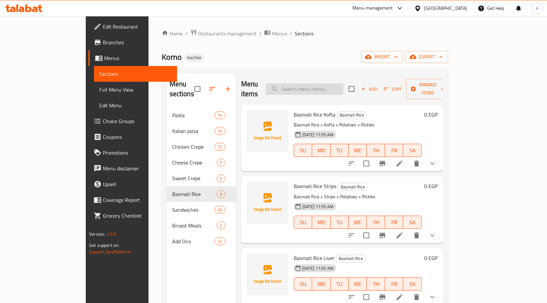
click at [338, 83] on input "search" at bounding box center [304, 88] width 77 height 11
paste input "Basmati Hot Dog"
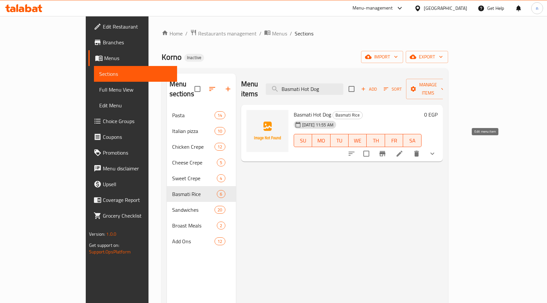
type input "Basmati Hot Dog"
click at [403, 150] on icon at bounding box center [399, 154] width 8 height 8
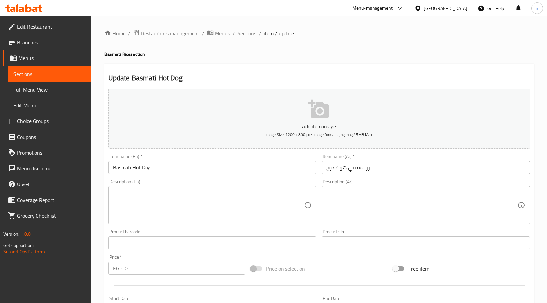
click at [327, 167] on input "رز بسمتي هوت دوج" at bounding box center [425, 167] width 208 height 13
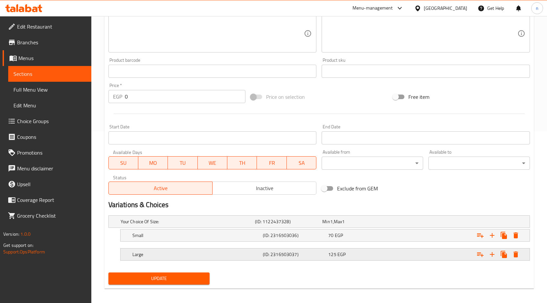
scroll to position [176, 0]
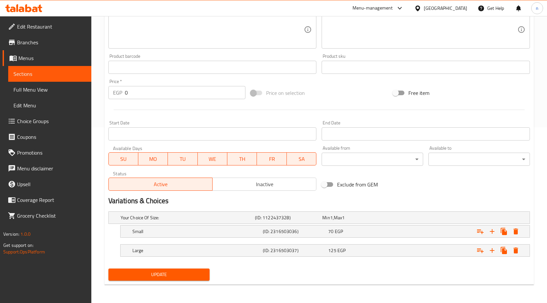
type input "أرز بسمتي هوت دوج"
click at [172, 280] on button "Update" at bounding box center [158, 275] width 101 height 12
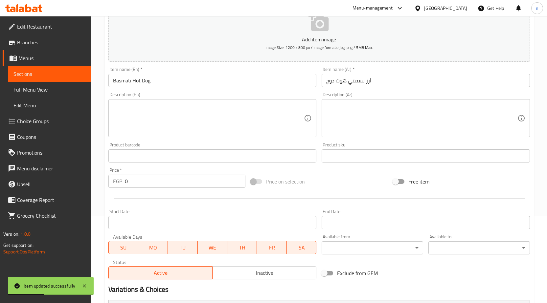
scroll to position [0, 0]
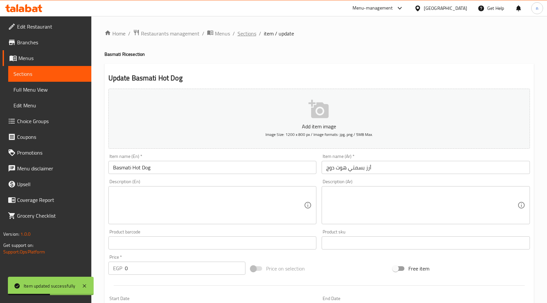
click at [240, 31] on span "Sections" at bounding box center [246, 34] width 19 height 8
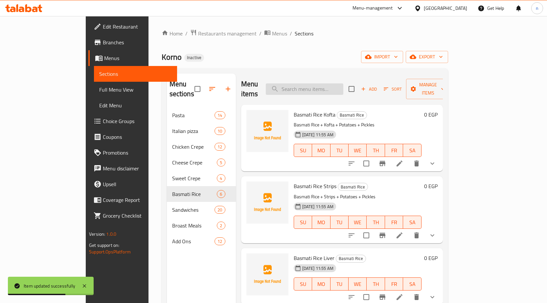
click at [334, 83] on input "search" at bounding box center [304, 88] width 77 height 11
paste input "Basmati Rice Sausage"
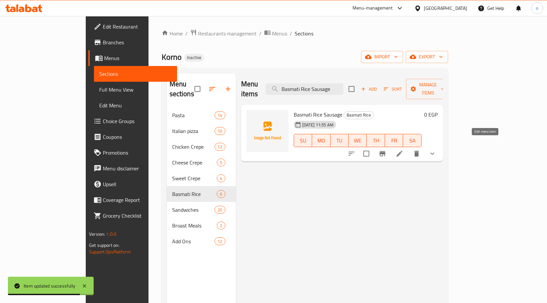
type input "Basmati Rice Sausage"
click at [403, 150] on icon at bounding box center [399, 154] width 8 height 8
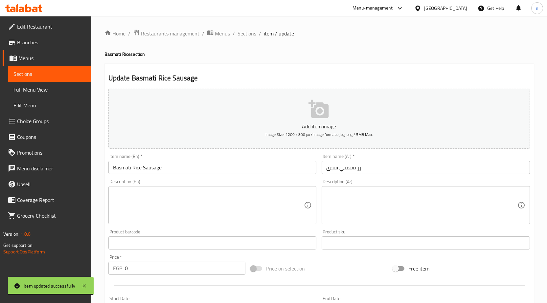
click at [324, 168] on input "رز بسمتي سجق" at bounding box center [425, 167] width 208 height 13
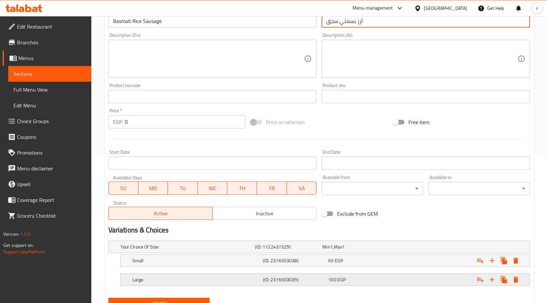
scroll to position [176, 0]
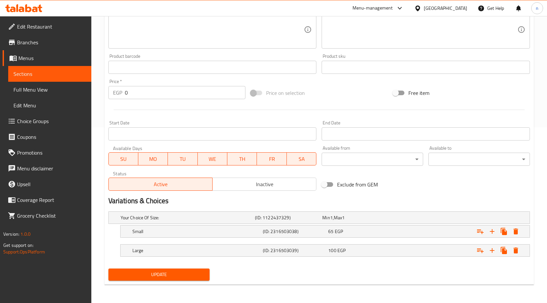
type input "أرز بسمتي سجق"
click at [163, 273] on span "Update" at bounding box center [159, 274] width 91 height 8
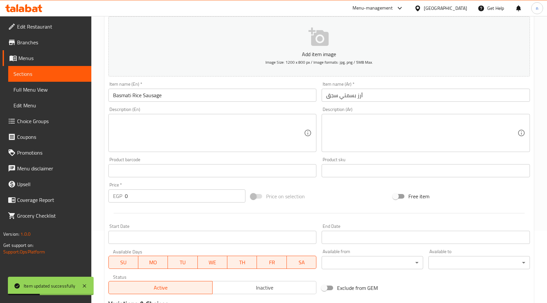
scroll to position [0, 0]
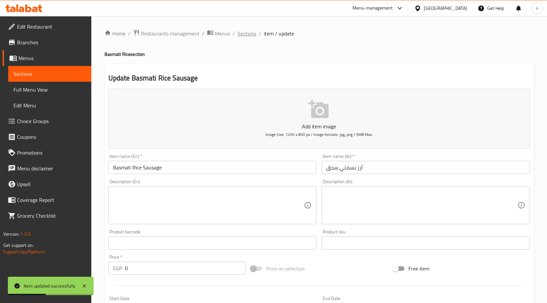
click at [248, 33] on span "Sections" at bounding box center [246, 34] width 19 height 8
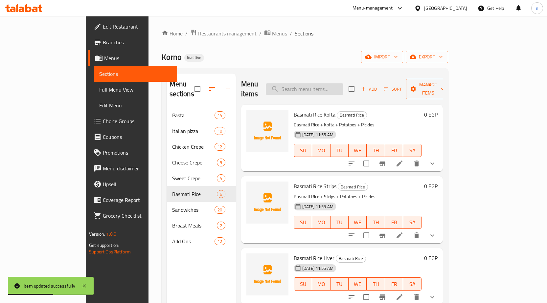
click at [329, 85] on input "search" at bounding box center [304, 88] width 77 height 11
paste input "Basmati Rice Chicken Shawarma"
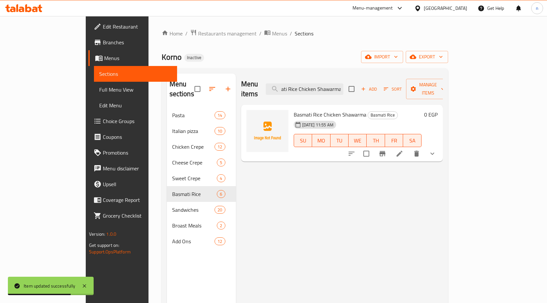
type input "Basmati Rice Chicken Shawarma"
click at [403, 150] on icon at bounding box center [399, 154] width 8 height 8
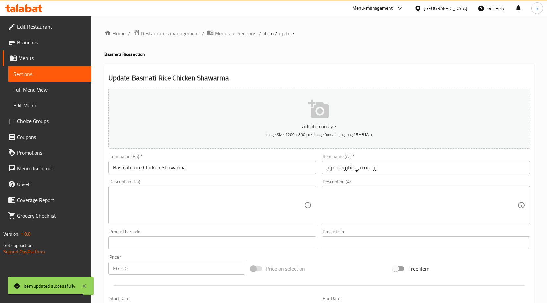
click at [325, 170] on input "رز بسمتي شارومة فراخ" at bounding box center [425, 167] width 208 height 13
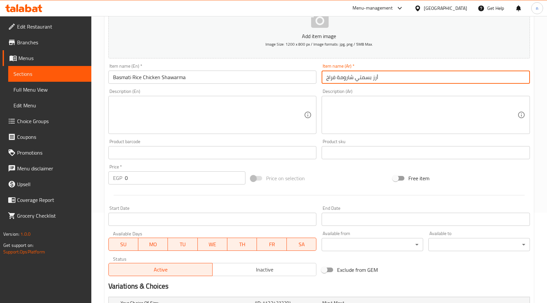
scroll to position [176, 0]
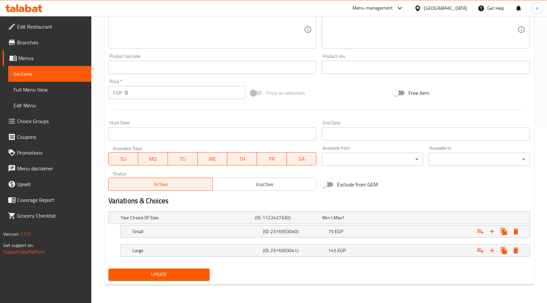
type input "أرز بسمتي شارومة فراخ"
click at [150, 278] on span "Update" at bounding box center [159, 274] width 91 height 8
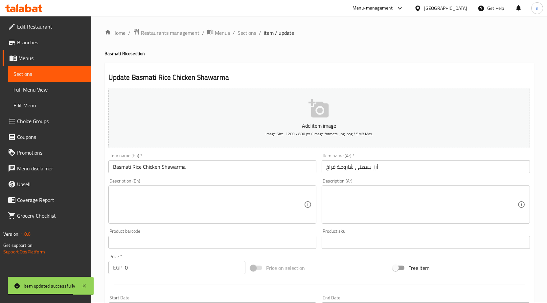
scroll to position [0, 0]
click at [249, 32] on span "Sections" at bounding box center [246, 34] width 19 height 8
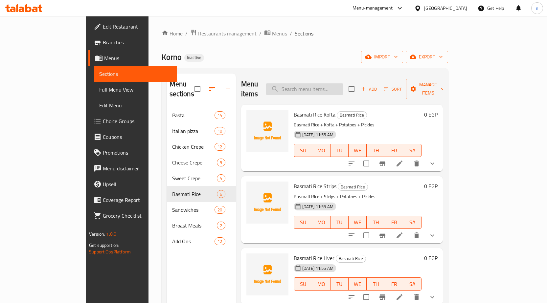
click at [330, 88] on input "search" at bounding box center [304, 88] width 77 height 11
paste input "Drumstick Meal"
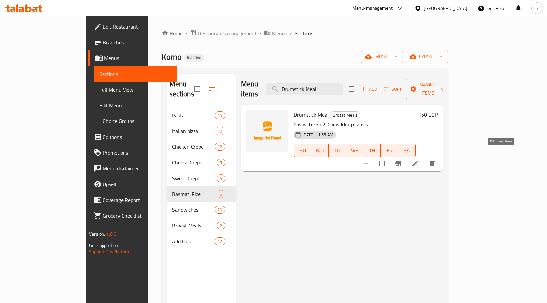
type input "Drumstick Meal"
click at [419, 160] on icon at bounding box center [415, 164] width 8 height 8
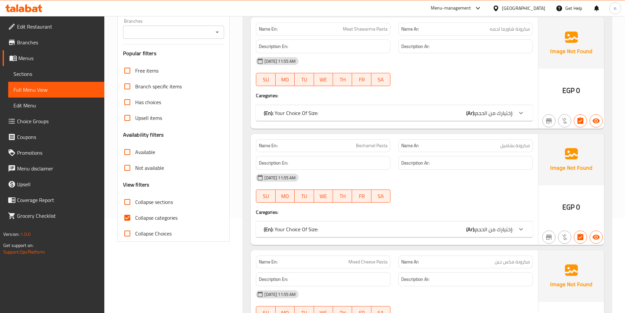
scroll to position [98, 0]
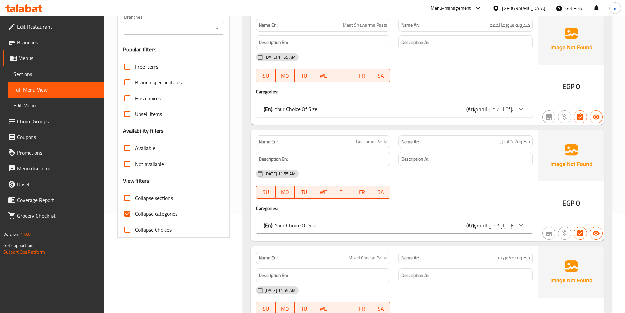
click at [129, 214] on input "Collapse categories" at bounding box center [127, 214] width 16 height 16
checkbox input "false"
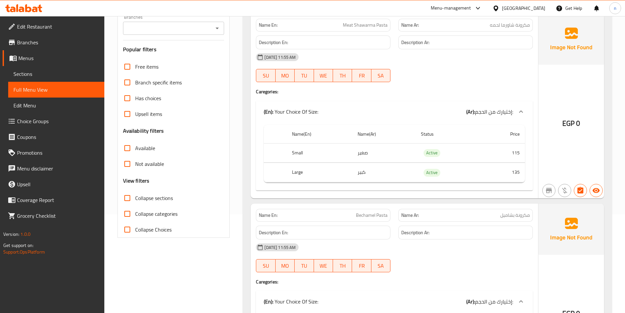
click at [127, 196] on input "Collapse sections" at bounding box center [127, 198] width 16 height 16
checkbox input "true"
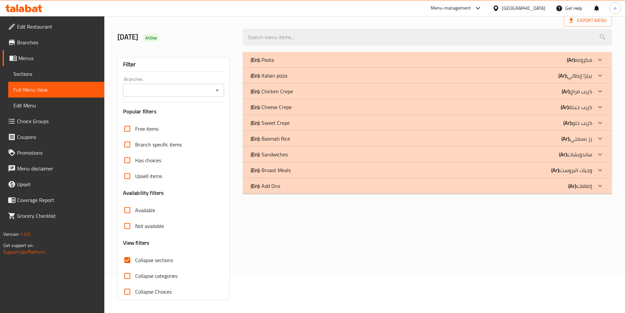
scroll to position [36, 0]
click at [291, 189] on div "(En): Add Ons (Ar): إضافات" at bounding box center [422, 186] width 342 height 8
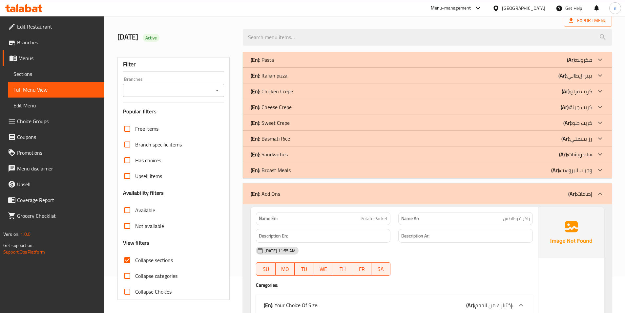
click at [308, 171] on div "(En): Broast Meals (Ar): وجبات البروست" at bounding box center [422, 170] width 342 height 8
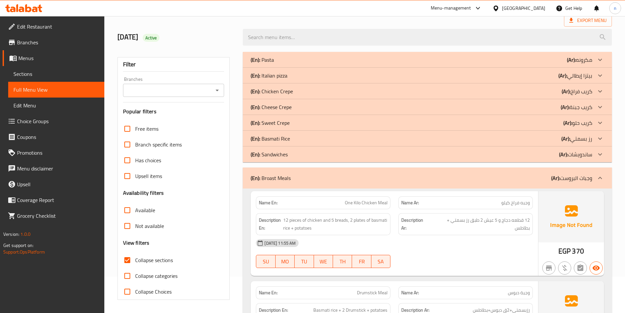
click at [306, 137] on div "(En): Basmati Rice (Ar): رز بسمتي" at bounding box center [422, 139] width 342 height 8
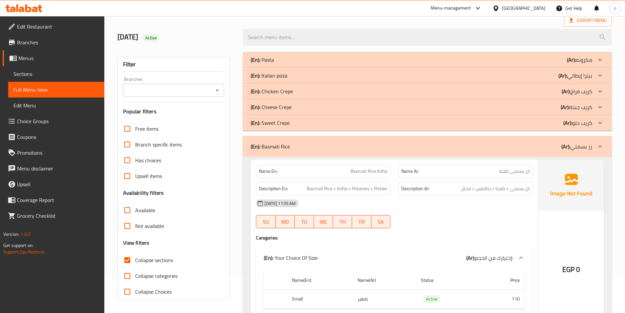
click at [296, 103] on div "(En): Cheese Crepe (Ar): كريب جبنة" at bounding box center [422, 107] width 342 height 8
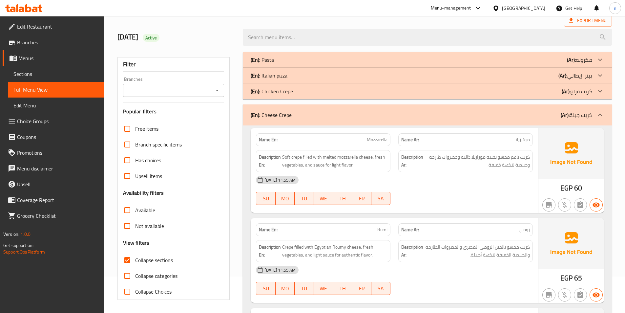
click at [296, 59] on div "(En): Pasta (Ar): مكرونه" at bounding box center [422, 60] width 342 height 8
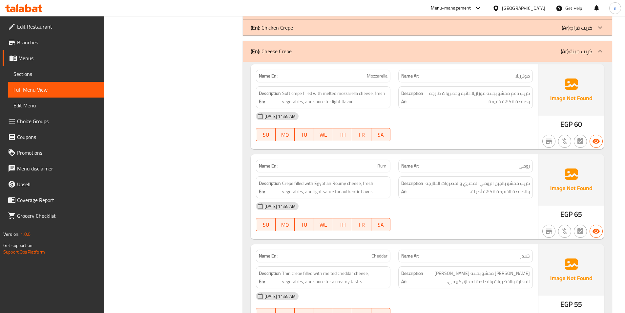
scroll to position [2859, 0]
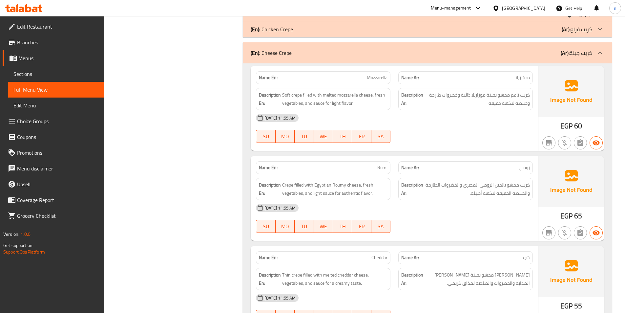
click at [378, 77] on span "Mozzarella" at bounding box center [377, 77] width 21 height 7
copy span "Mozzarella"
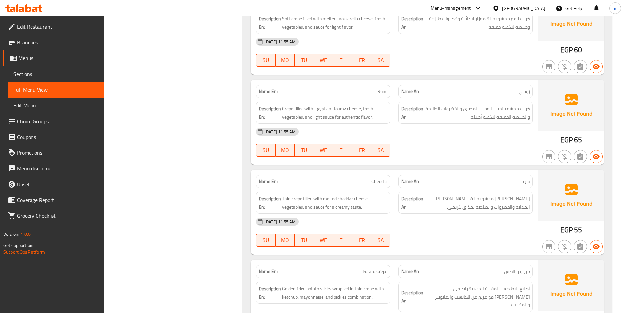
scroll to position [2958, 0]
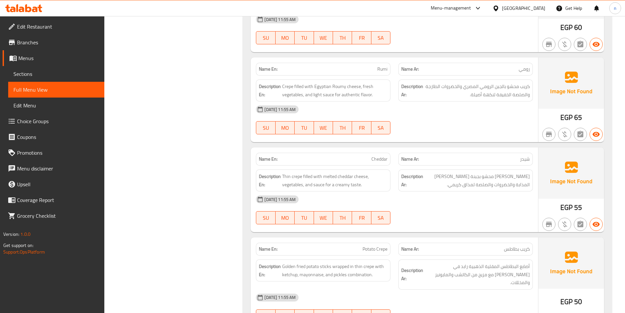
click at [525, 69] on span "رومي" at bounding box center [524, 69] width 11 height 7
copy span "رومي"
click at [381, 71] on span "Rumi" at bounding box center [382, 69] width 10 height 7
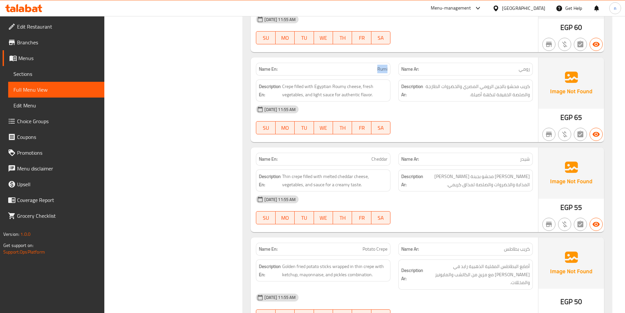
copy span "Rumi"
click at [322, 88] on span "Crepe filled with Egyptian Roumy cheese, fresh vegetables, and light sauce for …" at bounding box center [334, 90] width 105 height 16
copy span "Egyptian"
click at [381, 69] on span "Rumi" at bounding box center [382, 69] width 10 height 7
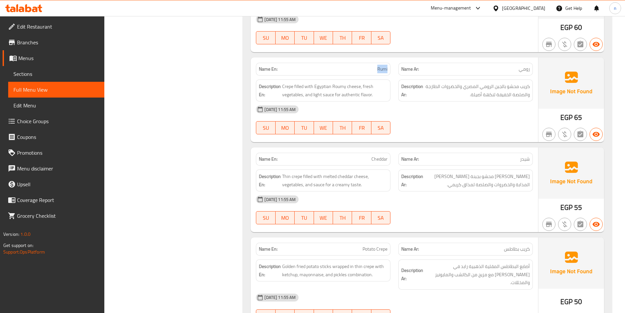
click at [381, 69] on span "Rumi" at bounding box center [382, 69] width 10 height 7
click at [337, 89] on span "Crepe filled with Egyptian Roumy cheese, fresh vegetables, and light sauce for …" at bounding box center [334, 90] width 105 height 16
copy span "Roumy"
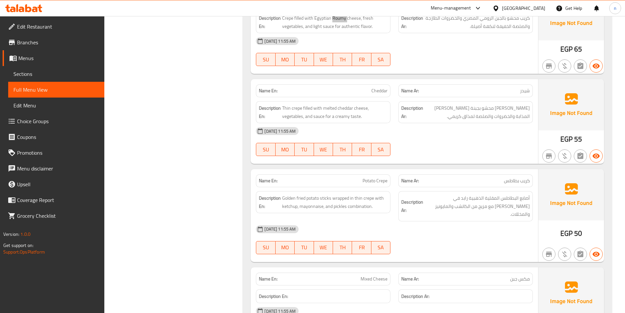
scroll to position [3056, 0]
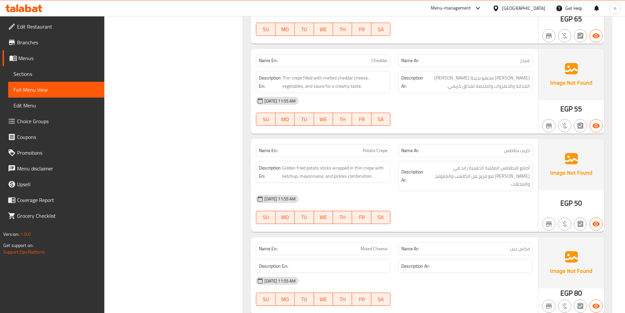
click at [387, 60] on span "Cheddar" at bounding box center [380, 60] width 16 height 7
copy span "Cheddar"
click at [379, 59] on span "Cheddar" at bounding box center [380, 60] width 16 height 7
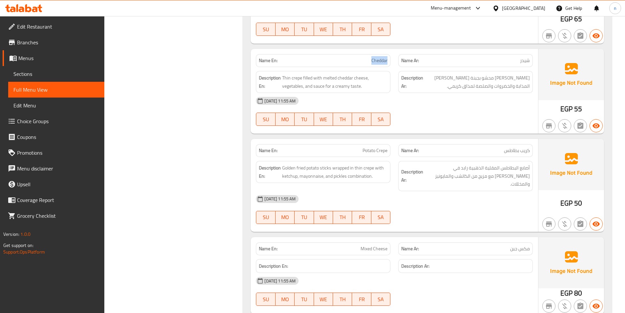
click at [379, 59] on span "Cheddar" at bounding box center [380, 60] width 16 height 7
copy span "Cheddar"
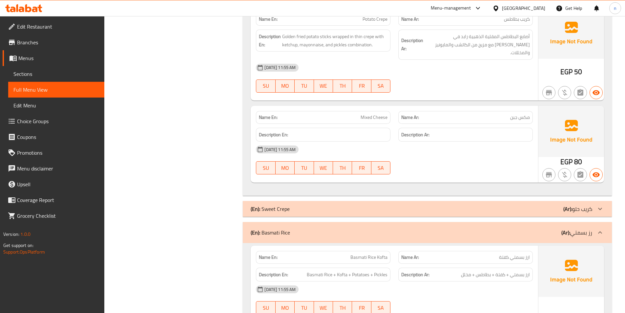
scroll to position [3155, 0]
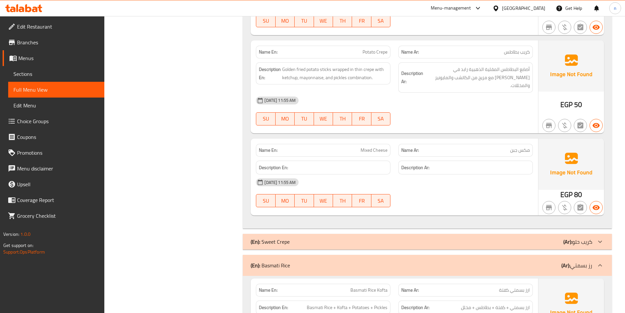
click at [369, 55] on span "Potato Crepe" at bounding box center [375, 52] width 25 height 7
copy span "Potato"
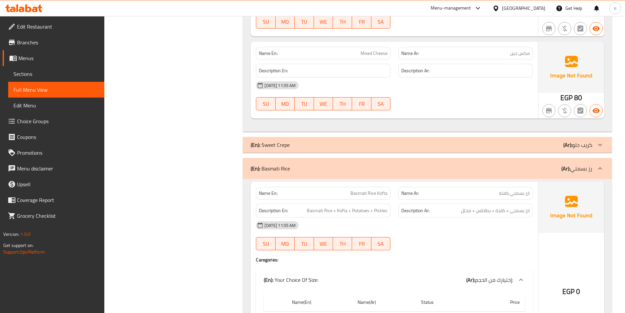
scroll to position [3253, 0]
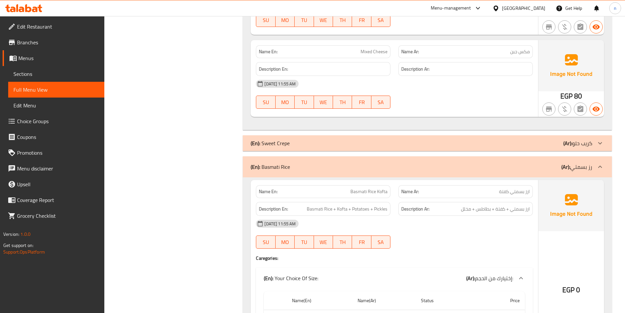
click at [366, 48] on span "Mixed Cheese" at bounding box center [374, 51] width 27 height 7
copy span "Mixed"
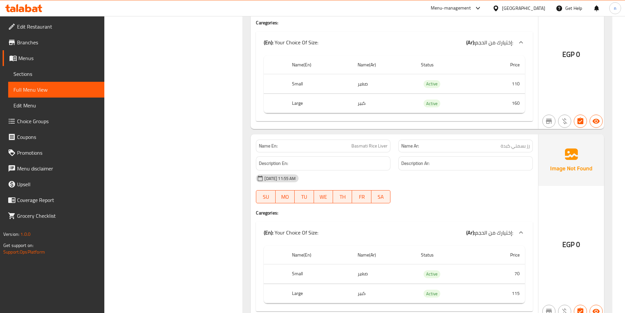
scroll to position [3680, 0]
drag, startPoint x: 349, startPoint y: 135, endPoint x: 389, endPoint y: 140, distance: 40.6
click at [389, 140] on div "Name En: Basmati Rice Liver" at bounding box center [323, 144] width 135 height 13
copy span "Basmati Rice Liver"
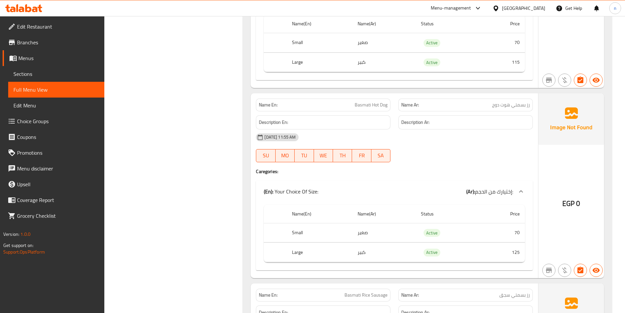
scroll to position [3943, 0]
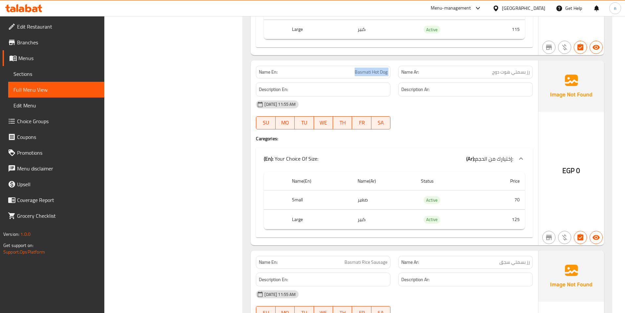
drag, startPoint x: 378, startPoint y: 67, endPoint x: 397, endPoint y: 69, distance: 18.5
click at [397, 69] on div "Name En: Basmati Hot Dog Name Ar: رز بسمتي هوت دوج" at bounding box center [394, 72] width 285 height 21
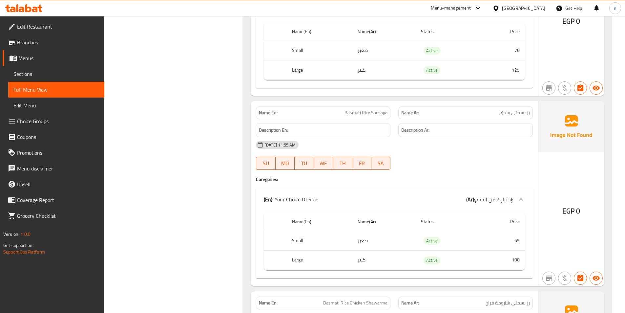
scroll to position [4107, 0]
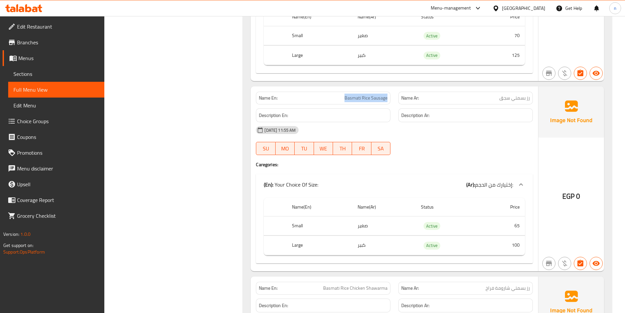
drag, startPoint x: 340, startPoint y: 89, endPoint x: 389, endPoint y: 92, distance: 49.6
click at [389, 92] on div "Name En: Basmati Rice Sausage" at bounding box center [323, 98] width 135 height 13
click at [335, 95] on p "Name En: Basmati Rice Sausage" at bounding box center [323, 98] width 129 height 7
drag, startPoint x: 340, startPoint y: 90, endPoint x: 391, endPoint y: 91, distance: 50.9
click at [391, 92] on div "Name En: Basmati Rice Sausage" at bounding box center [323, 98] width 135 height 13
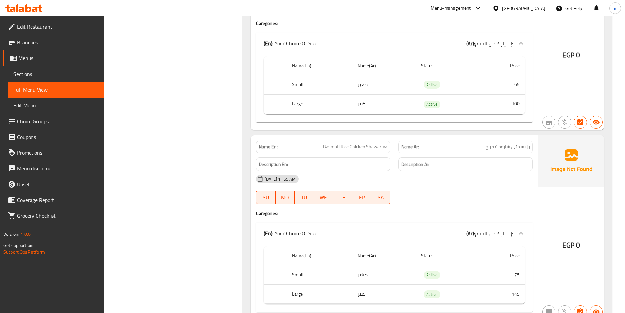
scroll to position [4271, 0]
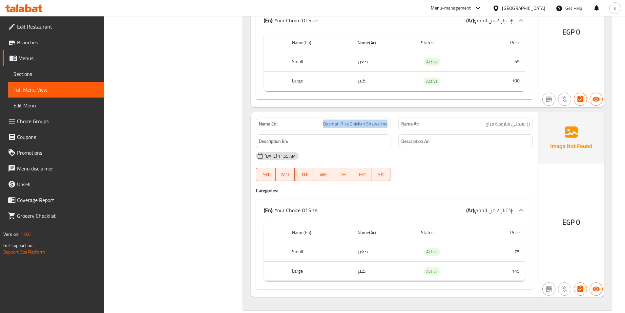
drag, startPoint x: 322, startPoint y: 115, endPoint x: 392, endPoint y: 120, distance: 70.4
click at [392, 120] on div "Name En: Basmati Rice Chicken Shawarma" at bounding box center [323, 124] width 142 height 21
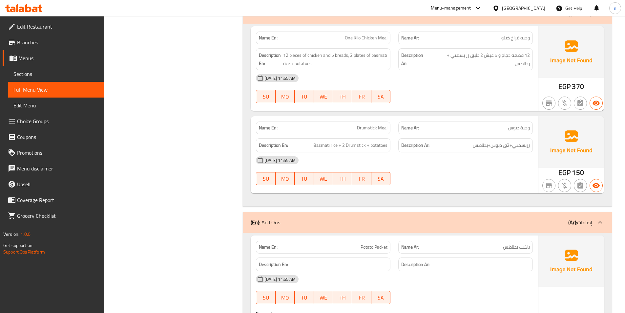
scroll to position [4665, 0]
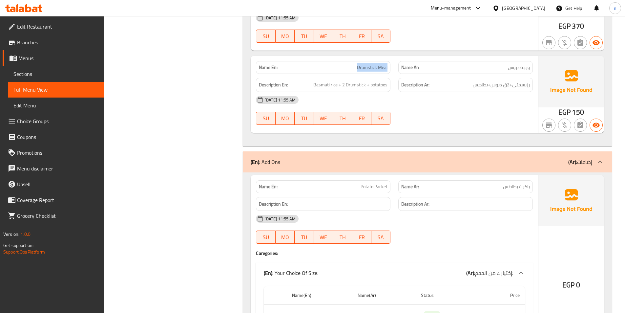
drag, startPoint x: 356, startPoint y: 59, endPoint x: 390, endPoint y: 61, distance: 34.2
click at [390, 61] on div "Name En: Drumstick Meal" at bounding box center [323, 67] width 135 height 13
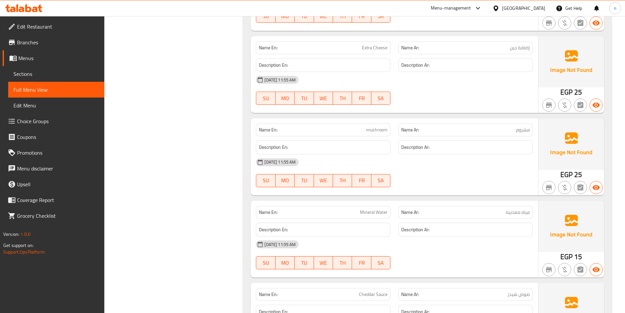
scroll to position [5584, 0]
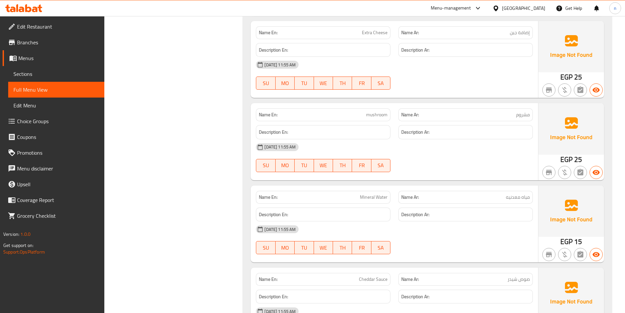
click at [377, 111] on span "mushroom" at bounding box center [376, 114] width 21 height 7
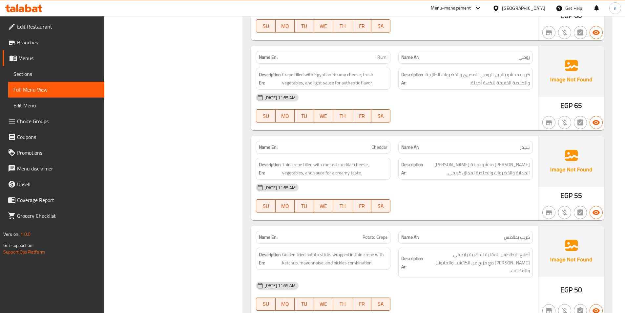
scroll to position [0, 0]
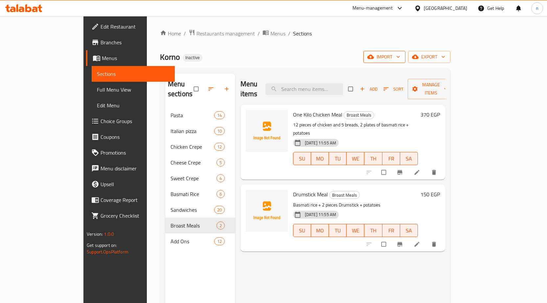
click at [399, 57] on icon "button" at bounding box center [397, 57] width 3 height 2
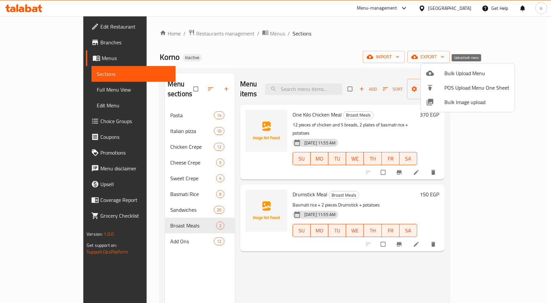
click at [467, 75] on span "Bulk Upload Menu" at bounding box center [477, 73] width 65 height 8
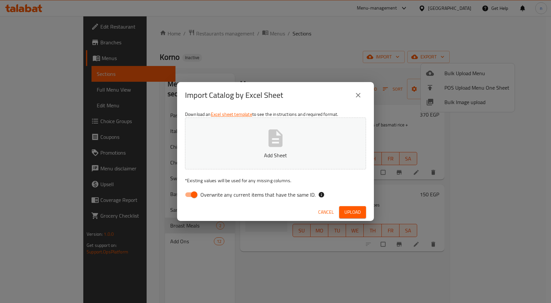
click at [190, 194] on input "Overwrite any current items that have the same ID." at bounding box center [194, 194] width 37 height 12
checkbox input "false"
click at [351, 207] on button "Upload" at bounding box center [352, 212] width 27 height 12
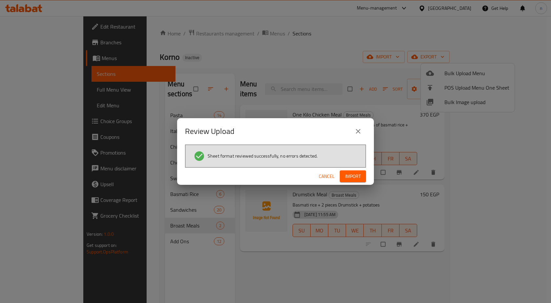
click at [352, 175] on span "Import" at bounding box center [353, 176] width 16 height 8
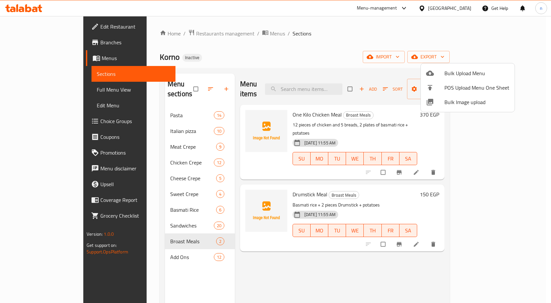
click at [342, 40] on div at bounding box center [275, 151] width 551 height 303
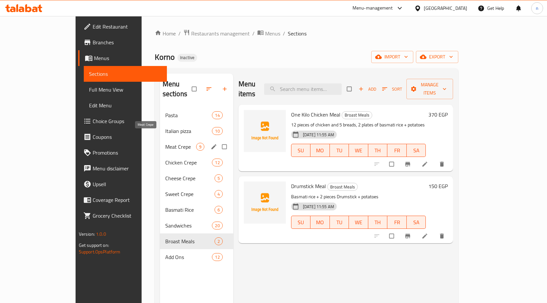
click at [165, 143] on span "Meat Crepe" at bounding box center [180, 147] width 31 height 8
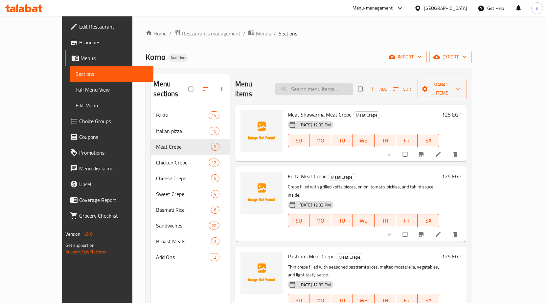
click at [311, 88] on input "search" at bounding box center [313, 88] width 77 height 11
paste input "Pastrami Meat Crepe"
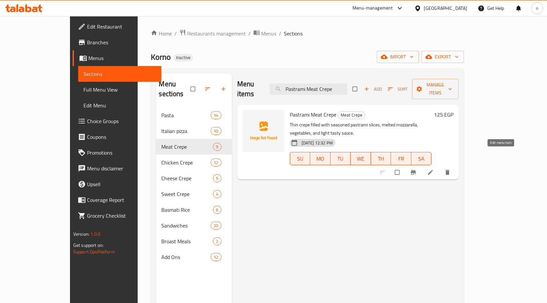
type input "Pastrami Meat Crepe"
click at [433, 169] on icon at bounding box center [430, 172] width 7 height 7
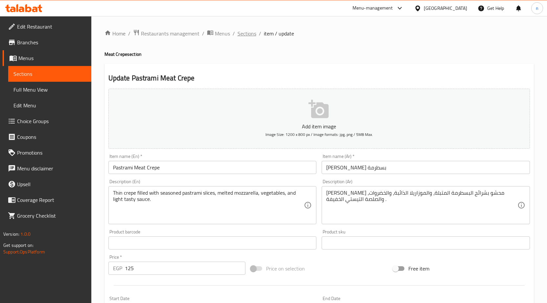
click at [246, 31] on span "Sections" at bounding box center [246, 34] width 19 height 8
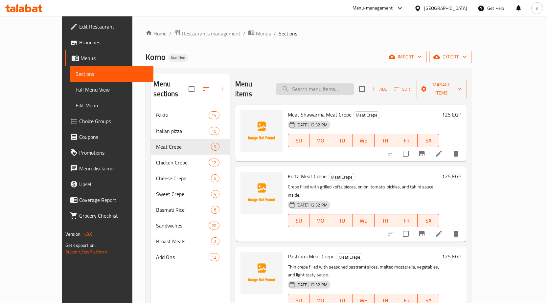
click at [314, 83] on input "search" at bounding box center [314, 88] width 77 height 11
paste input "Kibda Meat Crepe"
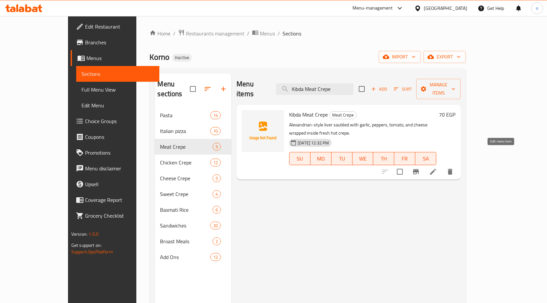
type input "Kibda Meat Crepe"
click at [437, 168] on icon at bounding box center [433, 172] width 8 height 8
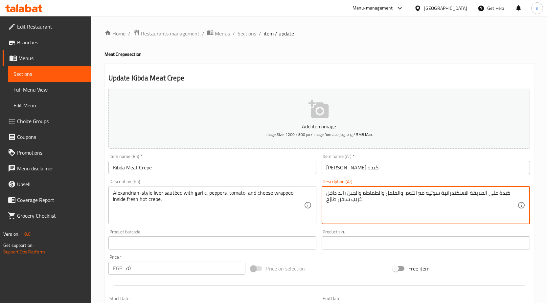
click at [398, 194] on textarea "كبدة على الطريقة الاسكندرانية سوتيه مع الثوم، والفلفل والطماطم والجبن رابد داخل…" at bounding box center [421, 205] width 191 height 31
click at [398, 193] on textarea "كبدة على الطريقة الاسكندرانية سوتيه مع الثوم، الفلفل والطماطم والجبن رابد داخل …" at bounding box center [421, 205] width 191 height 31
click at [381, 194] on textarea "كبدة على الطريقة الاسكندرانية سوتيه مع الثوم، الفلفل، والطماطم والجبن رابد داخل…" at bounding box center [421, 205] width 191 height 31
click at [375, 194] on textarea "كبدة على الطريقة الاسكندرانية سوتيه مع الثوم، الفلفل، الطماطم والجبن رابد داخل …" at bounding box center [421, 205] width 191 height 31
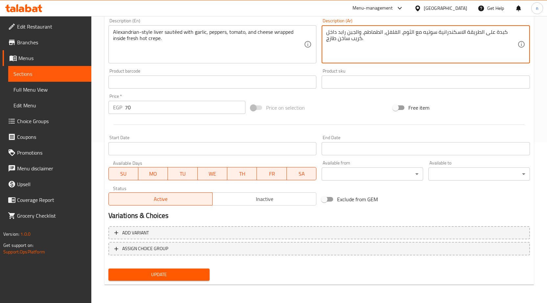
type textarea "كبدة على الطريقة الاسكندرانية سوتيه مع الثوم، الفلفل، الطماطم، والجبن رابد داخل…"
click at [182, 275] on span "Update" at bounding box center [159, 274] width 91 height 8
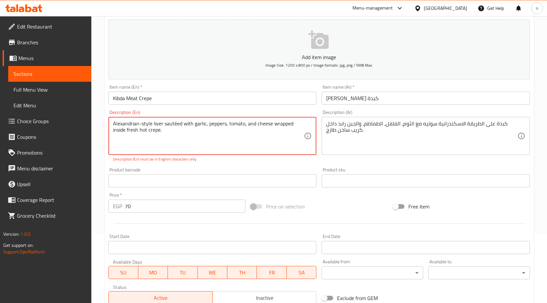
scroll to position [62, 0]
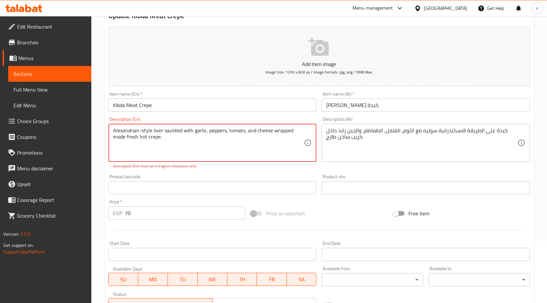
click at [175, 132] on textarea "Alexandrian-style liver sautéed with garlic, peppers, tomato, and cheese wrappe…" at bounding box center [208, 142] width 191 height 31
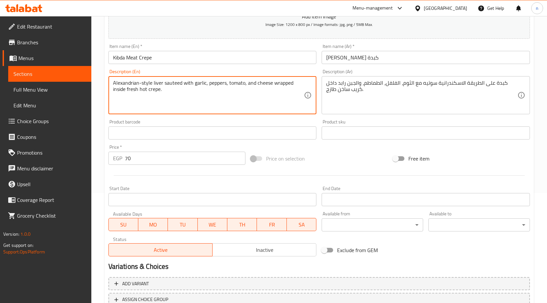
scroll to position [161, 0]
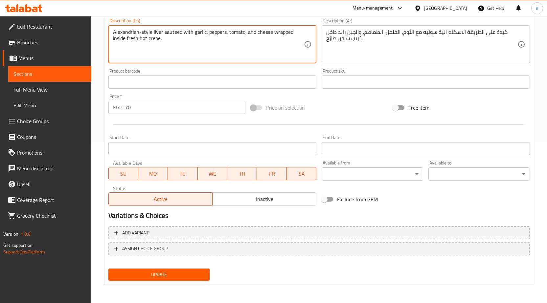
type textarea "Alexandrian-style liver sauteed with garlic, peppers, tomato, and cheese wrappe…"
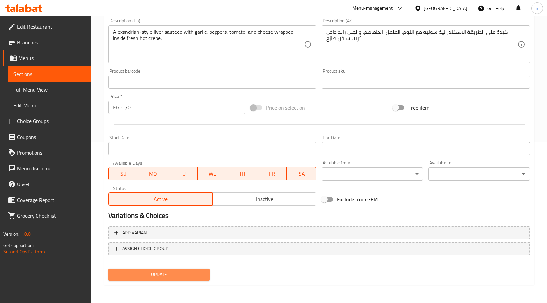
click at [156, 275] on span "Update" at bounding box center [159, 274] width 91 height 8
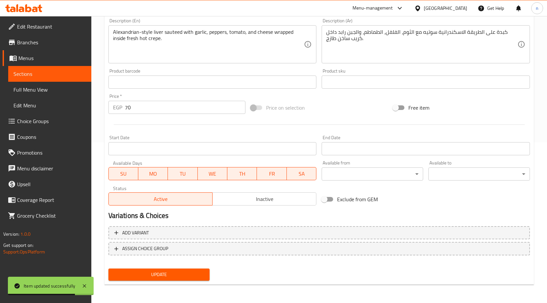
scroll to position [0, 0]
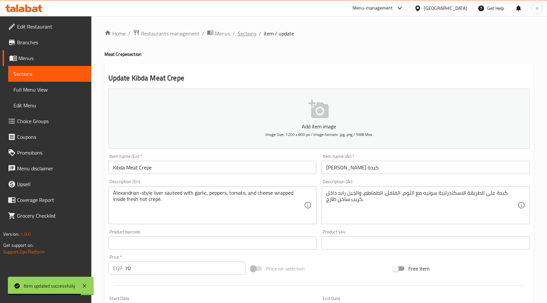
click at [242, 34] on span "Sections" at bounding box center [246, 34] width 19 height 8
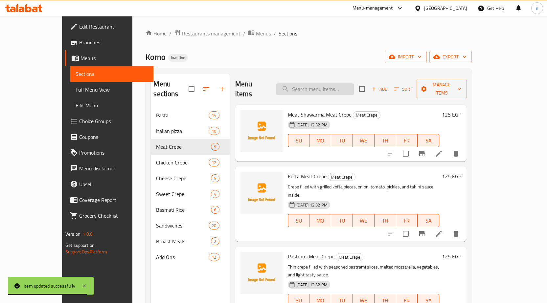
click at [336, 87] on input "search" at bounding box center [314, 88] width 77 height 11
paste input "Alexandrian Sausage Meat Crepe"
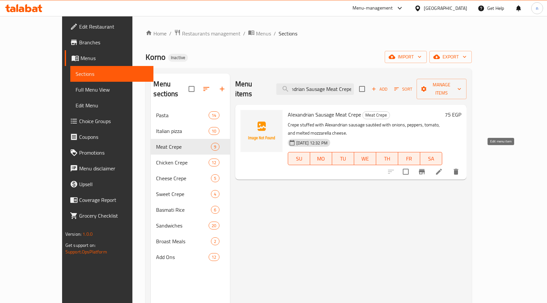
type input "Alexandrian Sausage Meat Crepe"
click at [442, 168] on icon at bounding box center [439, 172] width 8 height 8
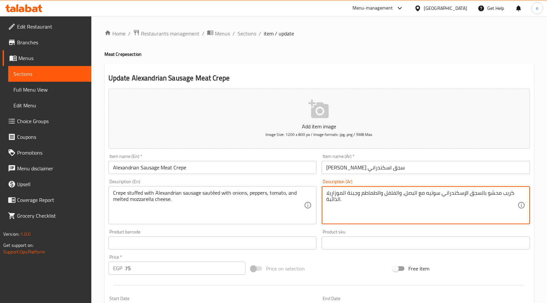
click at [398, 189] on div "كريب محشو بالسجق الإسكندراني سوتيه مع البصل، والفلفل والطماطم وجبنة الموزاريلا …" at bounding box center [425, 205] width 208 height 38
click at [397, 194] on textarea "كريب محشو بالسجق الإسكندراني سوتيه مع البصل، والفلفل والطماطم وجبنة الموزاريلا …" at bounding box center [421, 205] width 191 height 31
click at [398, 195] on textarea "كريب محشو بالسجق الإسكندراني سوتيه مع البصل، والفلفل والطماطم وجبنة الموزاريلا …" at bounding box center [421, 205] width 191 height 31
click at [383, 194] on textarea "كريب محشو بالسجق الإسكندراني سوتيه مع البصل، الفلفل والطماطم وجبنة الموزاريلا ا…" at bounding box center [421, 205] width 191 height 31
click at [380, 192] on textarea "كريب محشو بالسجق الإسكندراني سوتيه مع البصل، الفلفل، والطماطم وجبنة الموزاريلا …" at bounding box center [421, 205] width 191 height 31
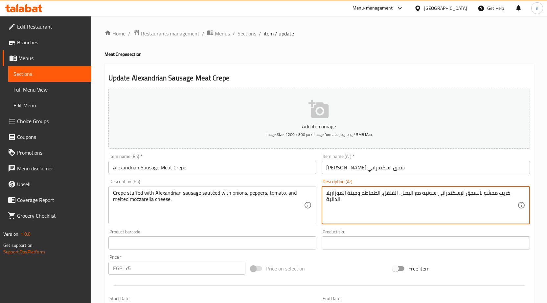
click at [360, 193] on textarea "كريب محشو بالسجق الإسكندراني سوتيه مع البصل، الفلفل، الطماطم وجبنة الموزاريلا ا…" at bounding box center [421, 205] width 191 height 31
type textarea "كريب محشو بالسجق الإسكندراني سوتيه مع البصل، الفلفل، الطماطم، وجبنة الموزاريلا …"
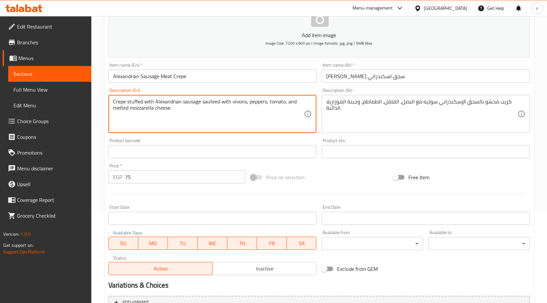
scroll to position [161, 0]
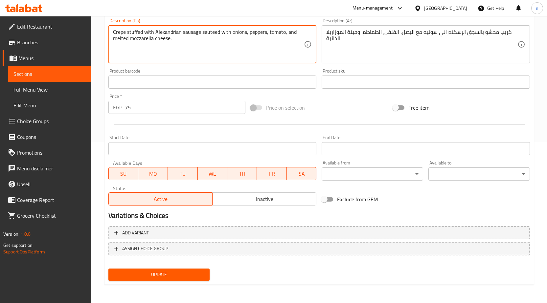
type textarea "Crepe stuffed with Alexandrian sausage sauteed with onions, peppers, tomato, an…"
click at [166, 274] on span "Update" at bounding box center [159, 274] width 91 height 8
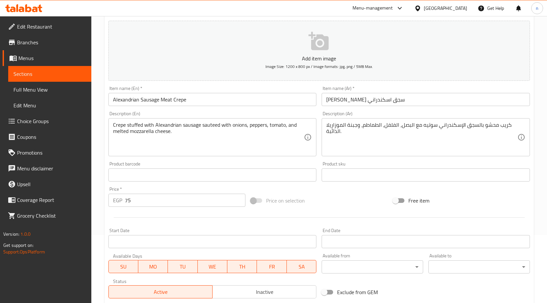
scroll to position [0, 0]
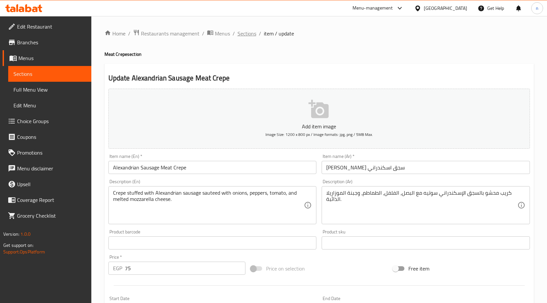
click at [249, 34] on span "Sections" at bounding box center [246, 34] width 19 height 8
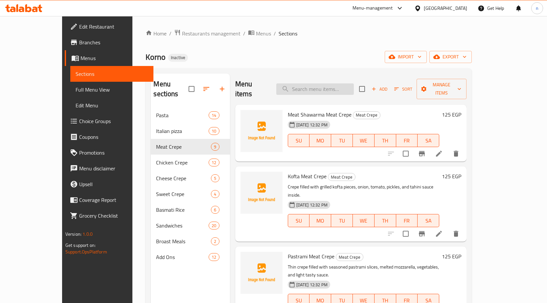
click at [326, 83] on input "search" at bounding box center [314, 88] width 77 height 11
paste input "Salami Meat Crepe"
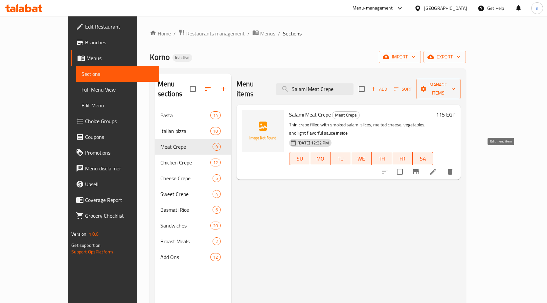
type input "Salami Meat Crepe"
click at [436, 169] on icon at bounding box center [433, 172] width 6 height 6
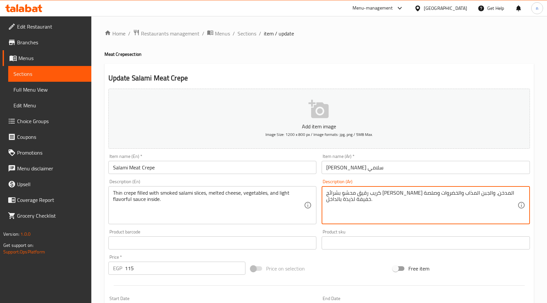
click at [411, 194] on textarea "كريب رقيق محشو بشرائح [PERSON_NAME] المدخن، والجبن المذاب والخضروات وصلصة خفيفة…" at bounding box center [421, 205] width 191 height 31
click at [397, 193] on textarea "كريب رقيق محشو بشرائح [PERSON_NAME] المدخن، الجبن المذاب والخضروات وصلصة خفيفة …" at bounding box center [421, 205] width 191 height 31
click at [379, 194] on textarea "كريب رقيق محشو بشرائح [PERSON_NAME] المدخن، الجبن المذاب، والخضروات وصلصة خفيفة…" at bounding box center [421, 205] width 191 height 31
click at [372, 190] on textarea "كريب رقيق محشو بشرائح [PERSON_NAME] المدخن، الجبن المذاب، الخضروات وصلصة خفيفة …" at bounding box center [421, 205] width 191 height 31
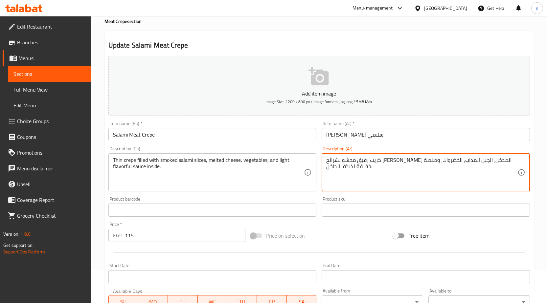
scroll to position [161, 0]
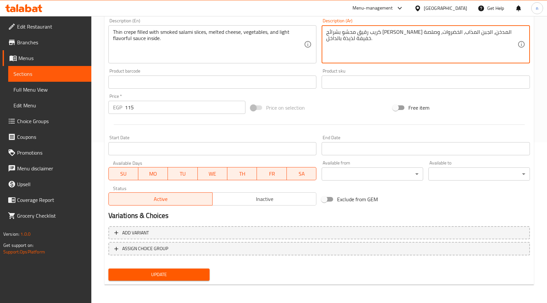
type textarea "كريب رقيق محشو بشرائح [PERSON_NAME] المدخن، الجبن المذاب، الخضروات، وصلصة خفيفة…"
click at [175, 276] on span "Update" at bounding box center [159, 274] width 91 height 8
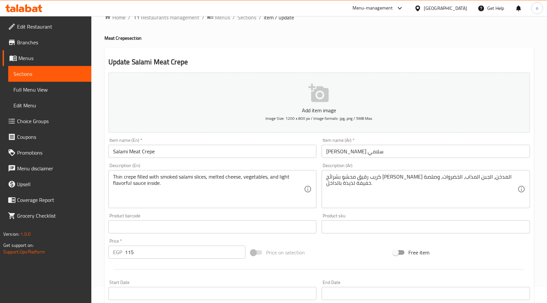
scroll to position [0, 0]
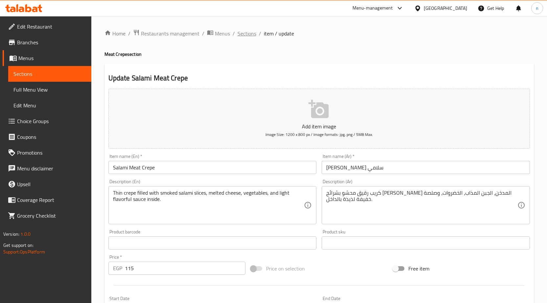
click at [244, 35] on span "Sections" at bounding box center [246, 34] width 19 height 8
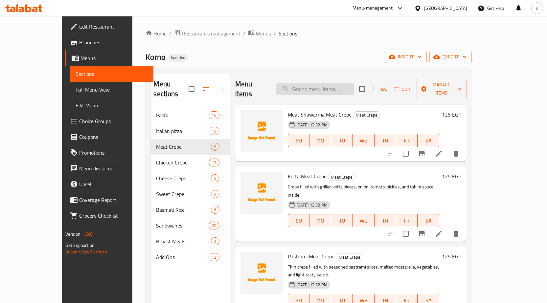
click at [321, 83] on input "search" at bounding box center [314, 88] width 77 height 11
paste input "Burger Meat Crepe"
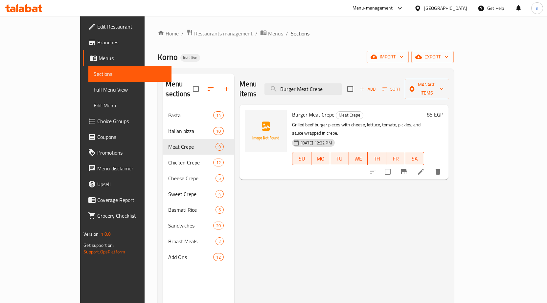
type input "Burger Meat Crepe"
click at [424, 168] on icon at bounding box center [421, 172] width 8 height 8
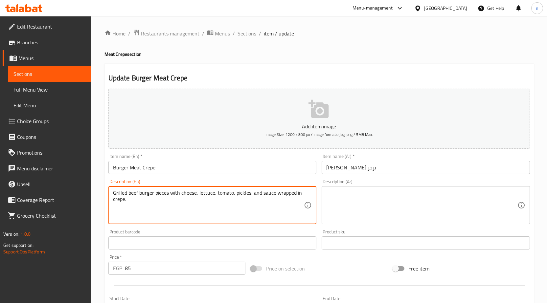
drag, startPoint x: 137, startPoint y: 205, endPoint x: 109, endPoint y: 192, distance: 30.7
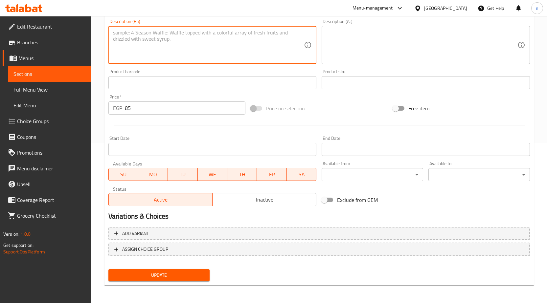
scroll to position [161, 0]
click at [167, 277] on span "Update" at bounding box center [159, 274] width 91 height 8
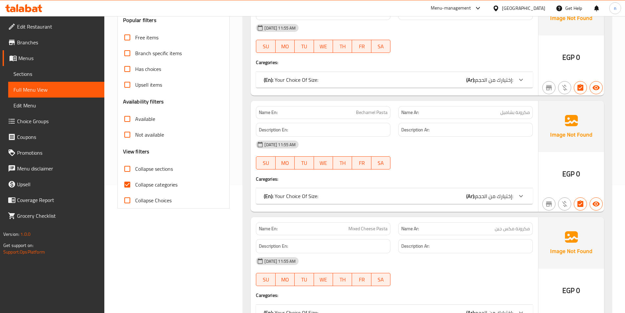
scroll to position [131, 0]
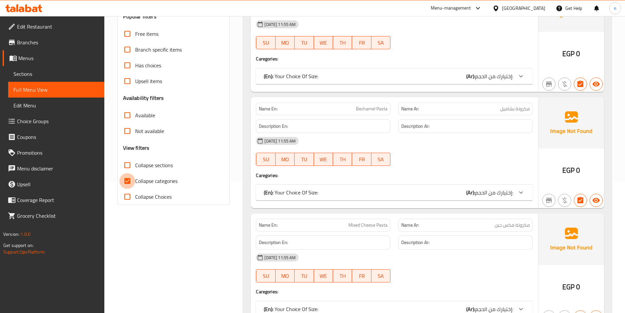
click at [127, 182] on input "Collapse categories" at bounding box center [127, 181] width 16 height 16
checkbox input "false"
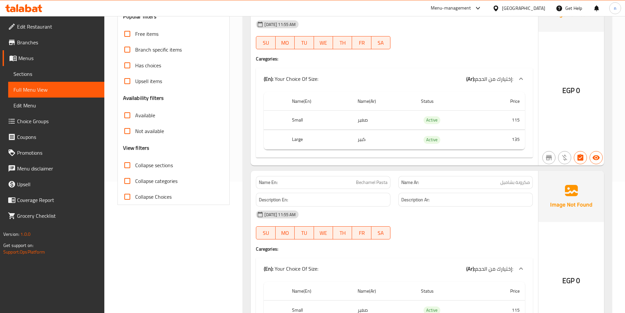
click at [128, 166] on input "Collapse sections" at bounding box center [127, 165] width 16 height 16
checkbox input "true"
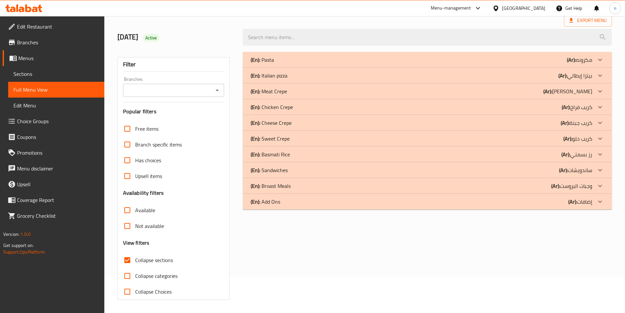
scroll to position [36, 0]
click at [303, 201] on div "(En): Add Ons (Ar): إضافات" at bounding box center [422, 202] width 342 height 8
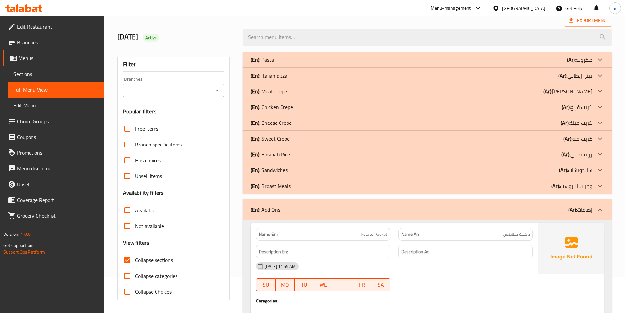
click at [310, 185] on div "(En): Broast Meals (Ar): وجبات البروست" at bounding box center [422, 186] width 342 height 8
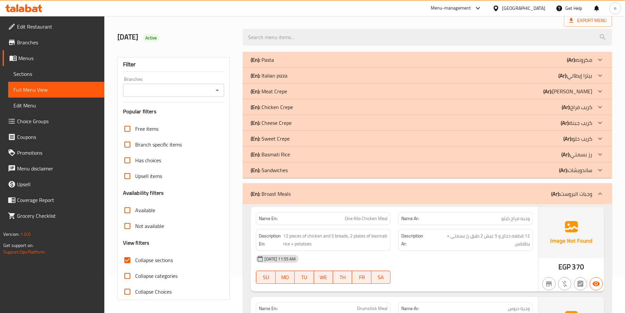
click at [311, 153] on div "(En): Basmati Rice (Ar): رز بسمتي" at bounding box center [422, 154] width 342 height 8
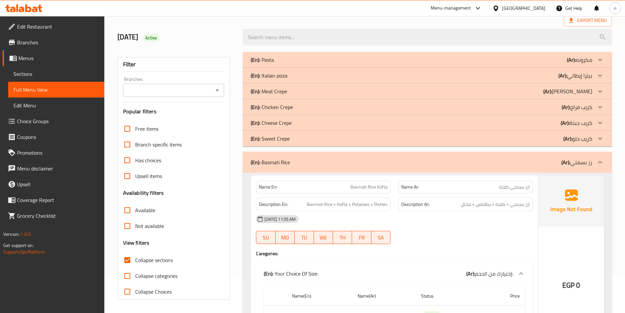
click at [308, 121] on div "(En): Cheese Crepe (Ar): كريب جبنة" at bounding box center [422, 123] width 342 height 8
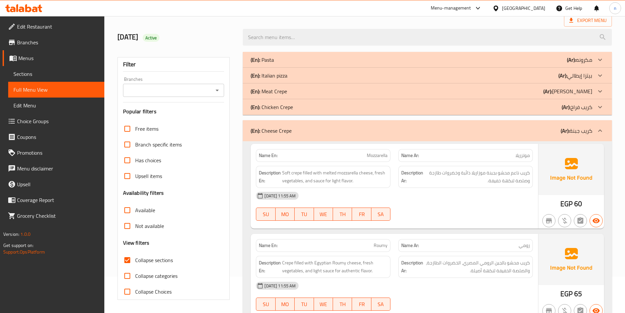
click at [305, 90] on div "(En): Meat Crepe (Ar): [PERSON_NAME]" at bounding box center [422, 91] width 342 height 8
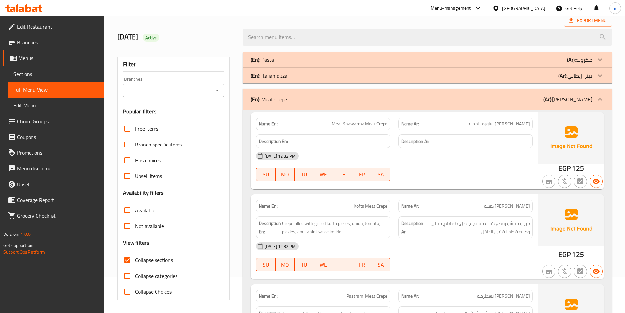
click at [297, 58] on div "(En): Pasta (Ar): مكرونه" at bounding box center [422, 60] width 342 height 8
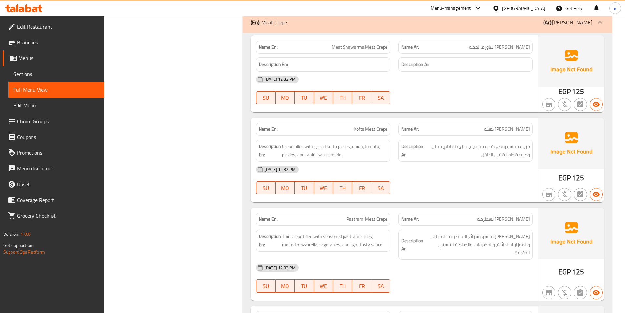
scroll to position [2859, 0]
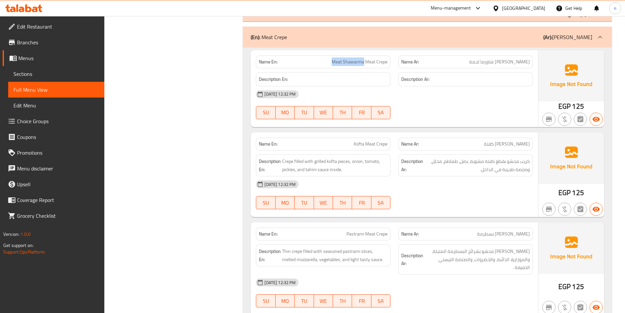
drag, startPoint x: 364, startPoint y: 62, endPoint x: 320, endPoint y: 62, distance: 44.0
click at [320, 62] on p "Name En: Meat Shawarma Meat Crepe" at bounding box center [323, 61] width 129 height 7
click at [336, 62] on span "Meat Shawarma Meat Crepe" at bounding box center [360, 61] width 56 height 7
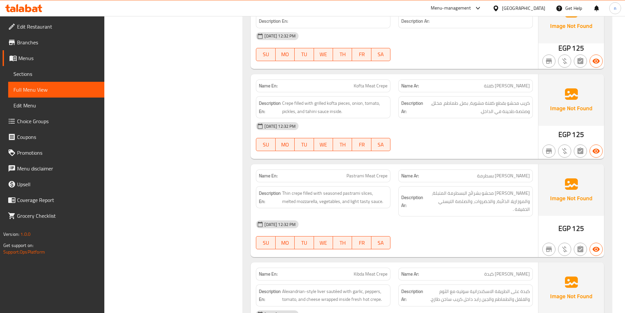
scroll to position [2925, 0]
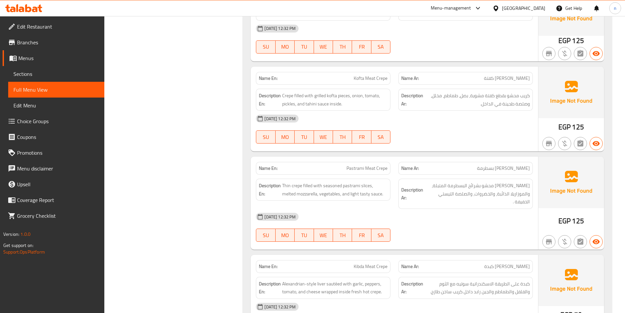
click at [362, 79] on span "Kofta Meat Crepe" at bounding box center [371, 78] width 34 height 7
copy span "Kofta"
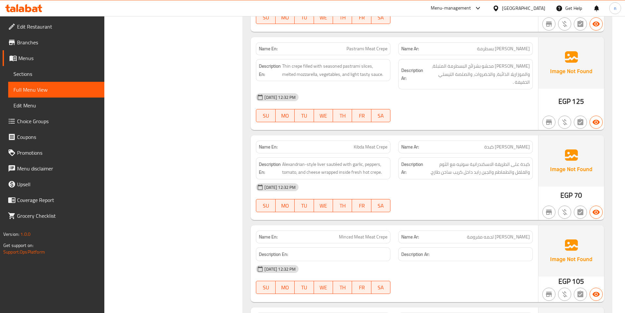
scroll to position [3056, 0]
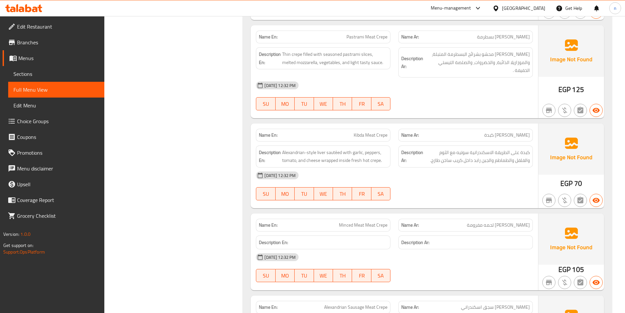
click at [355, 37] on span "Pastrami Meat Crepe" at bounding box center [367, 36] width 41 height 7
copy span "Pastrami"
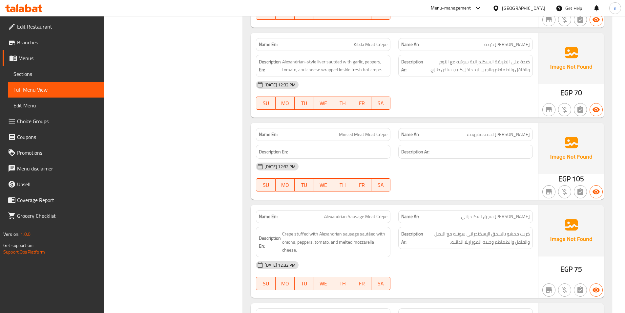
scroll to position [3188, 0]
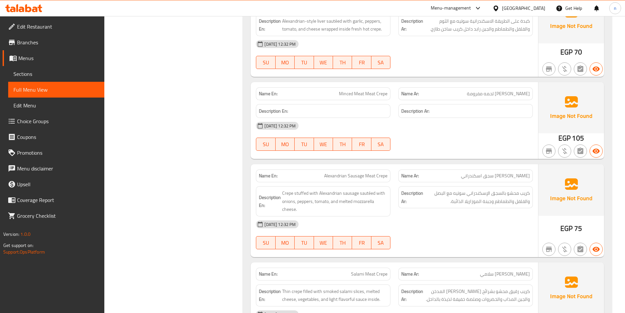
click at [349, 90] on span "Minced Meat Meat Crepe" at bounding box center [363, 93] width 49 height 7
copy span "Minced"
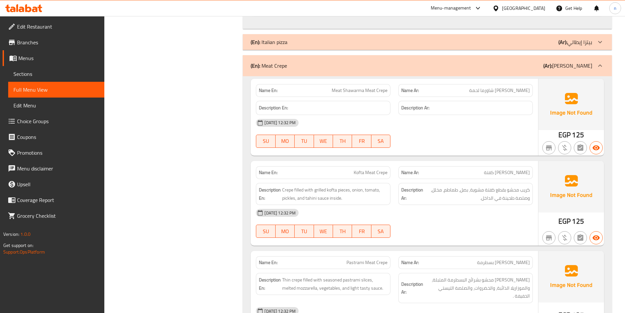
scroll to position [2859, 0]
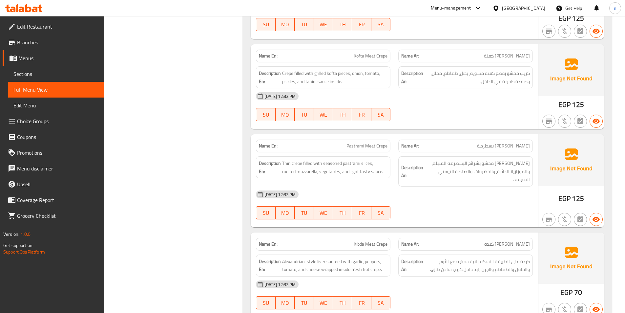
scroll to position [2958, 0]
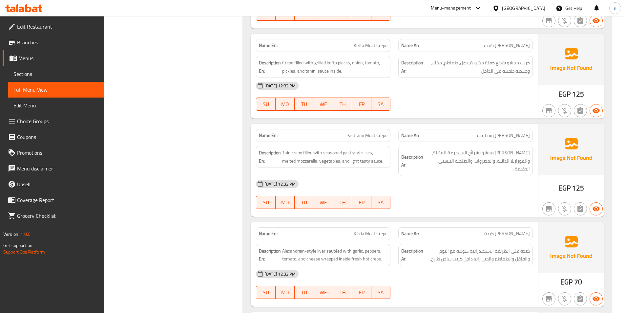
click at [360, 44] on span "Kofta Meat Crepe" at bounding box center [371, 45] width 34 height 7
copy span "Kofta"
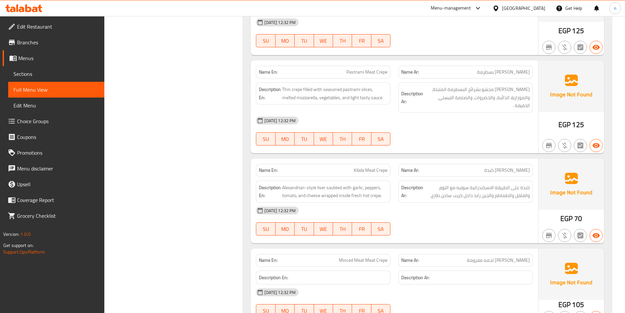
scroll to position [3023, 0]
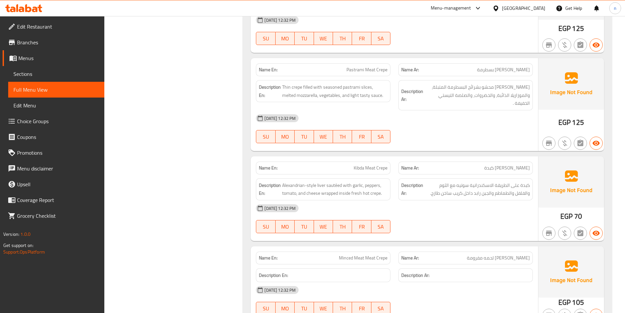
click at [355, 68] on span "Pastrami Meat Crepe" at bounding box center [367, 69] width 41 height 7
copy span "Pastrami"
click at [367, 70] on span "Pastrami Meat Crepe" at bounding box center [367, 69] width 41 height 7
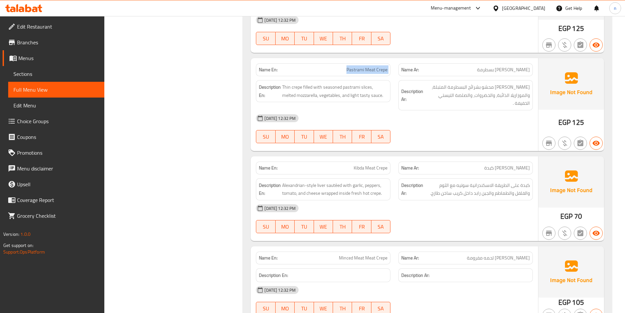
click at [367, 70] on span "Pastrami Meat Crepe" at bounding box center [367, 69] width 41 height 7
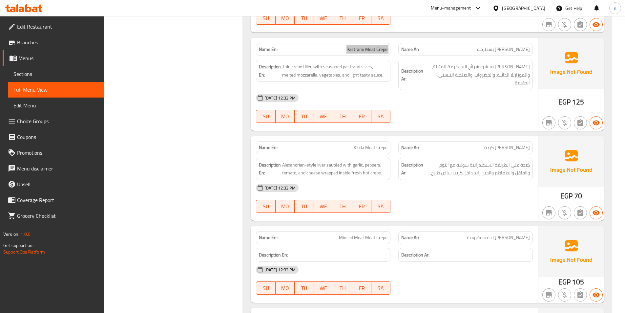
scroll to position [3089, 0]
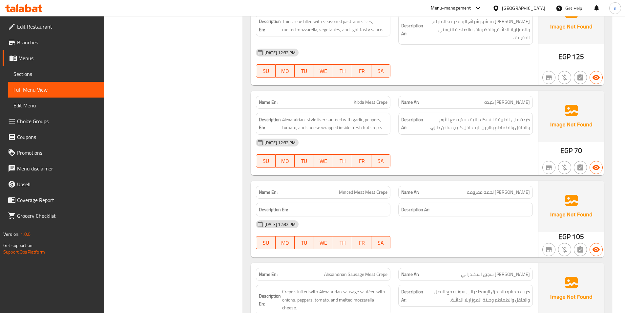
click at [356, 99] on span "Kibda Meat Crepe" at bounding box center [371, 102] width 34 height 7
copy span "Kibda"
click at [347, 99] on p "Name En: Kibda Meat Crepe" at bounding box center [323, 102] width 129 height 7
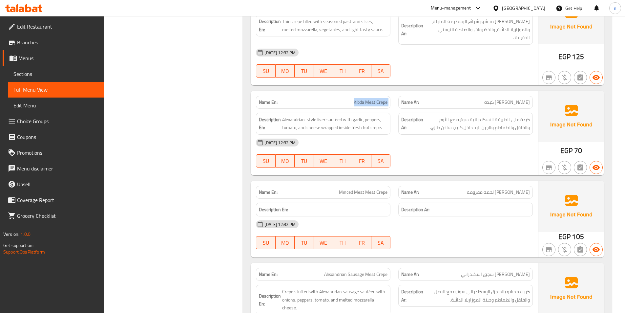
click at [347, 99] on p "Name En: Kibda Meat Crepe" at bounding box center [323, 102] width 129 height 7
copy span "Kibda Meat Crepe"
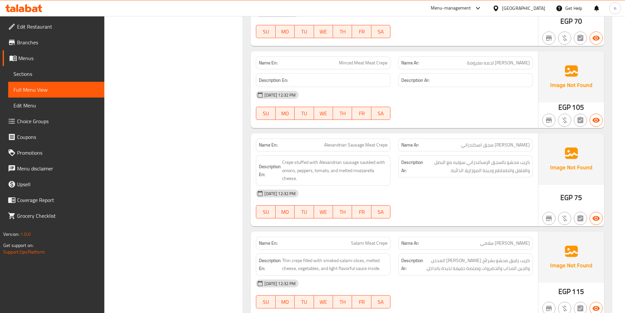
scroll to position [3220, 0]
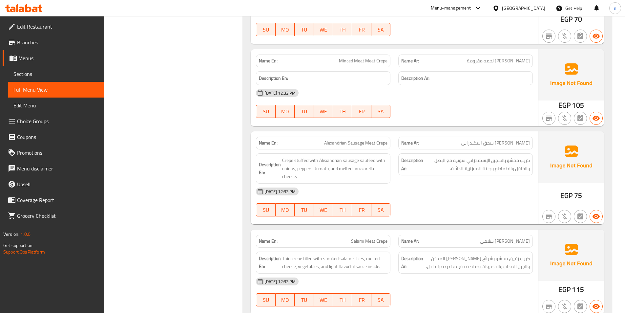
click at [337, 140] on span "Alexandrian Sausage Meat Crepe" at bounding box center [355, 143] width 63 height 7
copy span "Alexandrian"
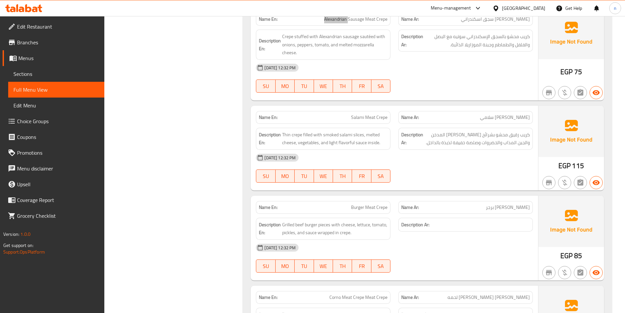
scroll to position [3319, 0]
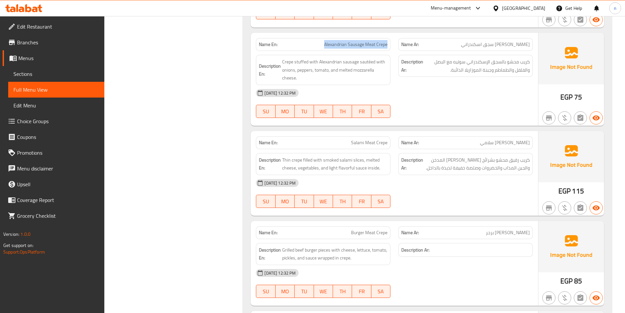
drag, startPoint x: 388, startPoint y: 36, endPoint x: 309, endPoint y: 39, distance: 79.5
click at [309, 39] on div "Name En: Alexandrian Sausage Meat Crepe" at bounding box center [323, 44] width 135 height 13
copy span "Alexandrian Sausage Meat Crepe"
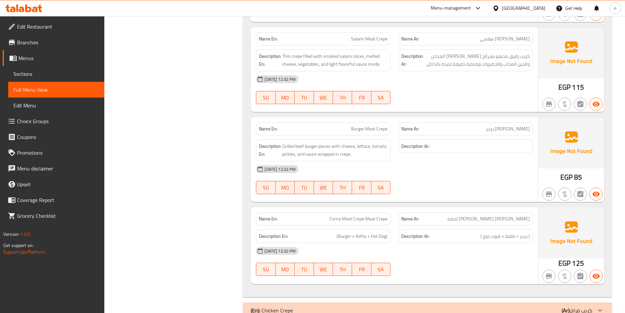
scroll to position [3385, 0]
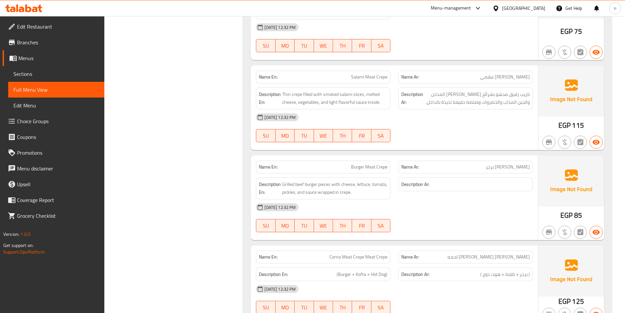
click at [357, 74] on span "Salami Meat Crepe" at bounding box center [369, 77] width 36 height 7
copy span "Salami"
click at [338, 74] on p "Name En: Salami Meat Crepe" at bounding box center [323, 77] width 129 height 7
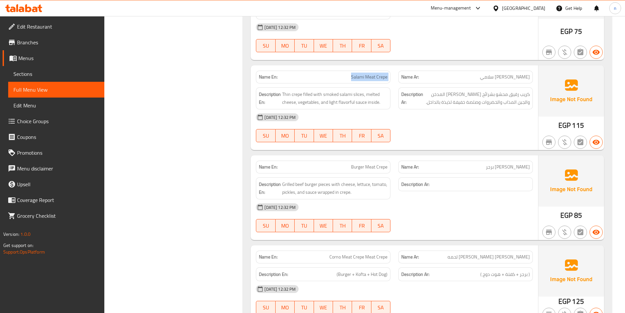
click at [338, 74] on p "Name En: Salami Meat Crepe" at bounding box center [323, 77] width 129 height 7
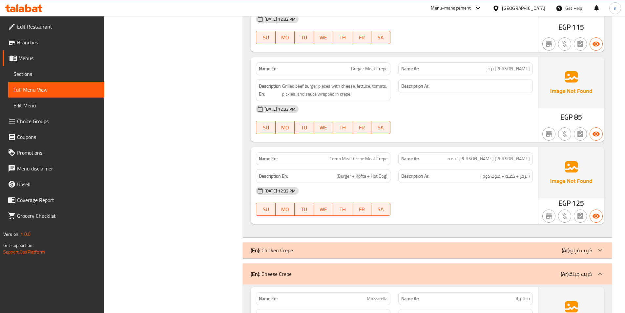
scroll to position [3483, 0]
click at [362, 65] on span "Burger Meat Crepe" at bounding box center [369, 68] width 36 height 7
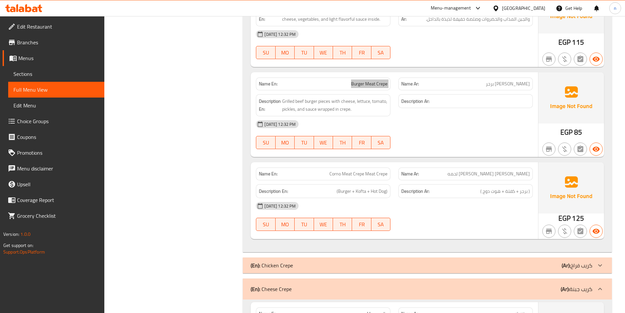
scroll to position [3450, 0]
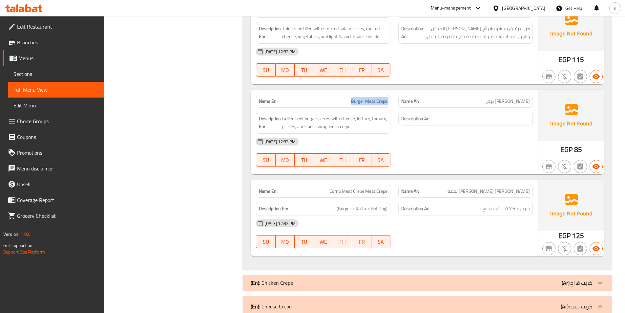
click at [335, 98] on p "Name En: Burger Meat Crepe" at bounding box center [323, 101] width 129 height 7
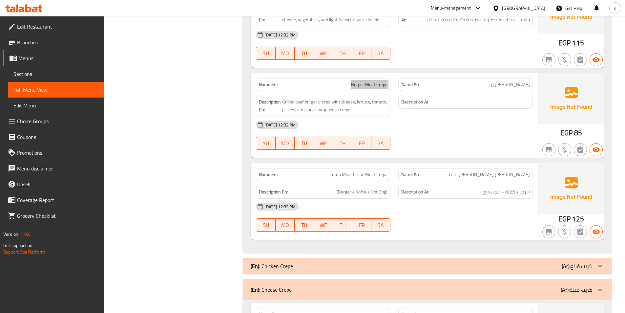
scroll to position [3483, 0]
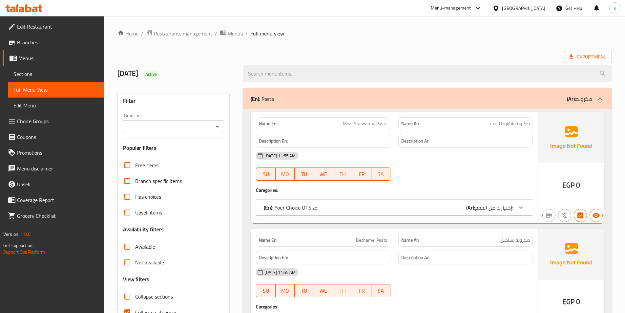
scroll to position [131, 0]
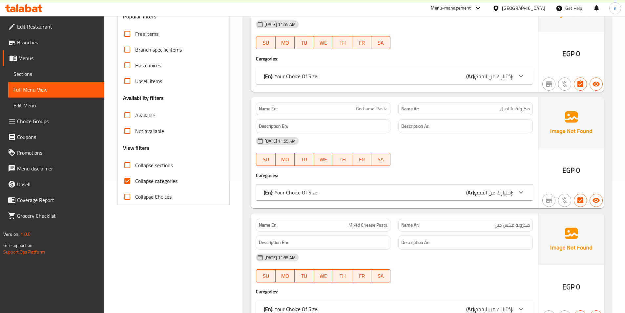
click at [128, 181] on input "Collapse categories" at bounding box center [127, 181] width 16 height 16
checkbox input "false"
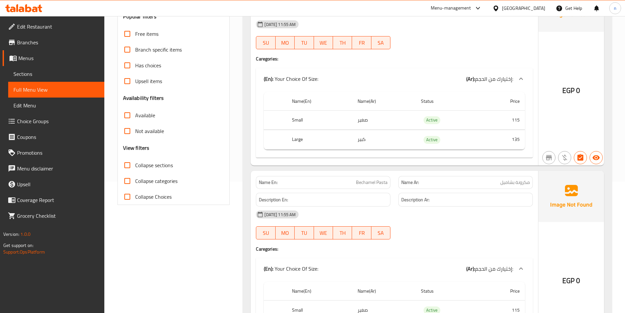
click at [129, 164] on input "Collapse sections" at bounding box center [127, 165] width 16 height 16
checkbox input "true"
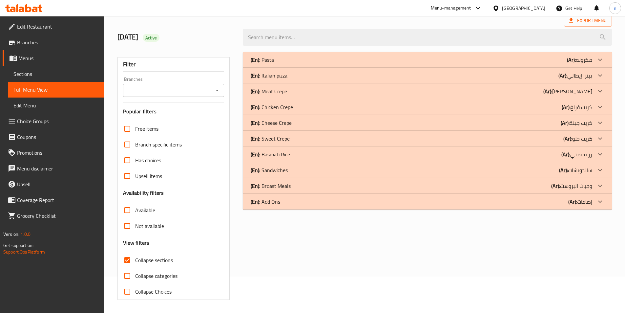
scroll to position [36, 0]
click at [298, 200] on div "(En): Add Ons (Ar): إضافات" at bounding box center [422, 202] width 342 height 8
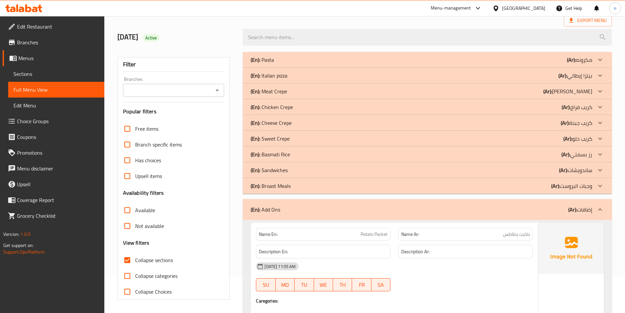
click at [307, 185] on div "(En): Broast Meals (Ar): وجبات البروست" at bounding box center [422, 186] width 342 height 8
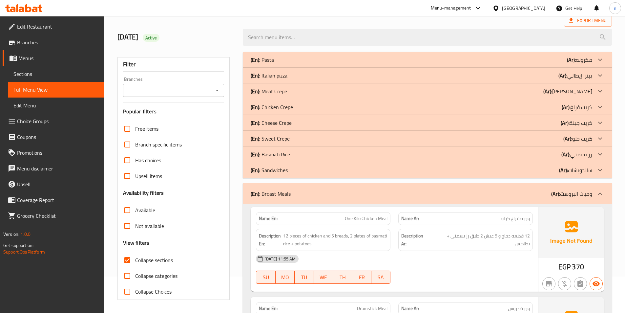
click at [308, 152] on div "(En): Basmati Rice (Ar): رز بسمتي" at bounding box center [422, 154] width 342 height 8
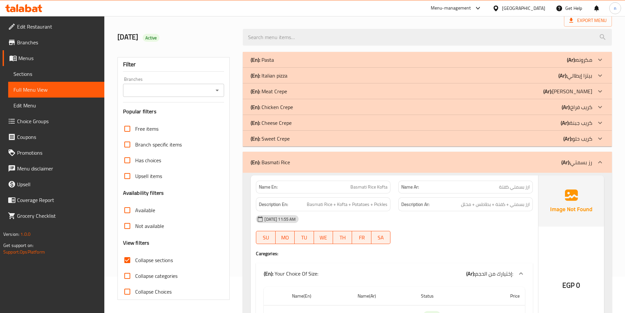
click at [312, 120] on div "(En): Cheese Crepe (Ar): كريب جبنة" at bounding box center [422, 123] width 342 height 8
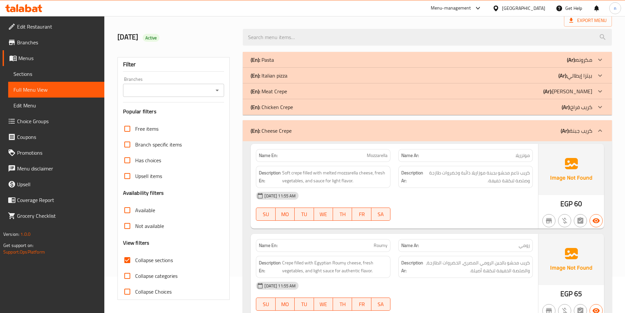
click at [297, 91] on div "(En): Meat Crepe (Ar): [PERSON_NAME]" at bounding box center [422, 91] width 342 height 8
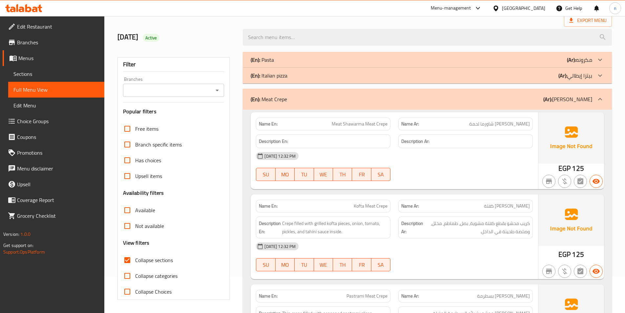
click at [296, 56] on div "(En): Pasta (Ar): مكرونه" at bounding box center [422, 60] width 342 height 8
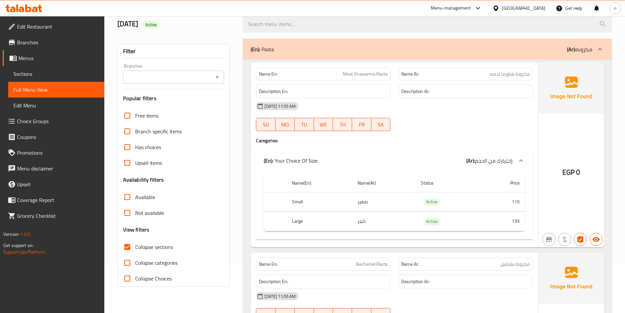
scroll to position [0, 0]
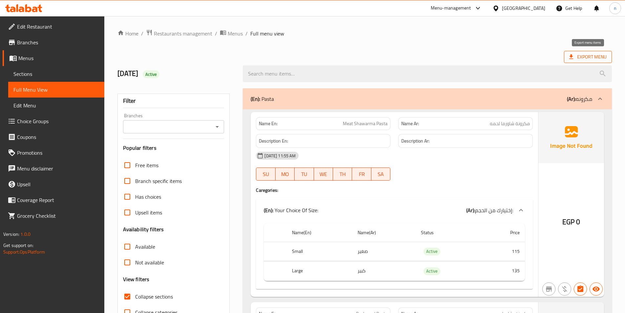
click at [581, 56] on span "Export Menu" at bounding box center [588, 57] width 37 height 8
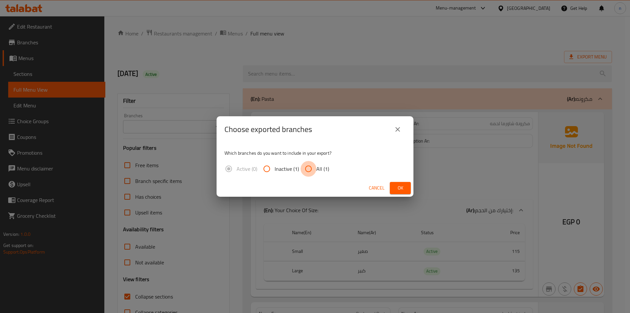
click at [305, 168] on input "All (1)" at bounding box center [309, 169] width 16 height 16
radio input "true"
click at [403, 187] on span "Ok" at bounding box center [400, 188] width 11 height 8
